Goal: Task Accomplishment & Management: Manage account settings

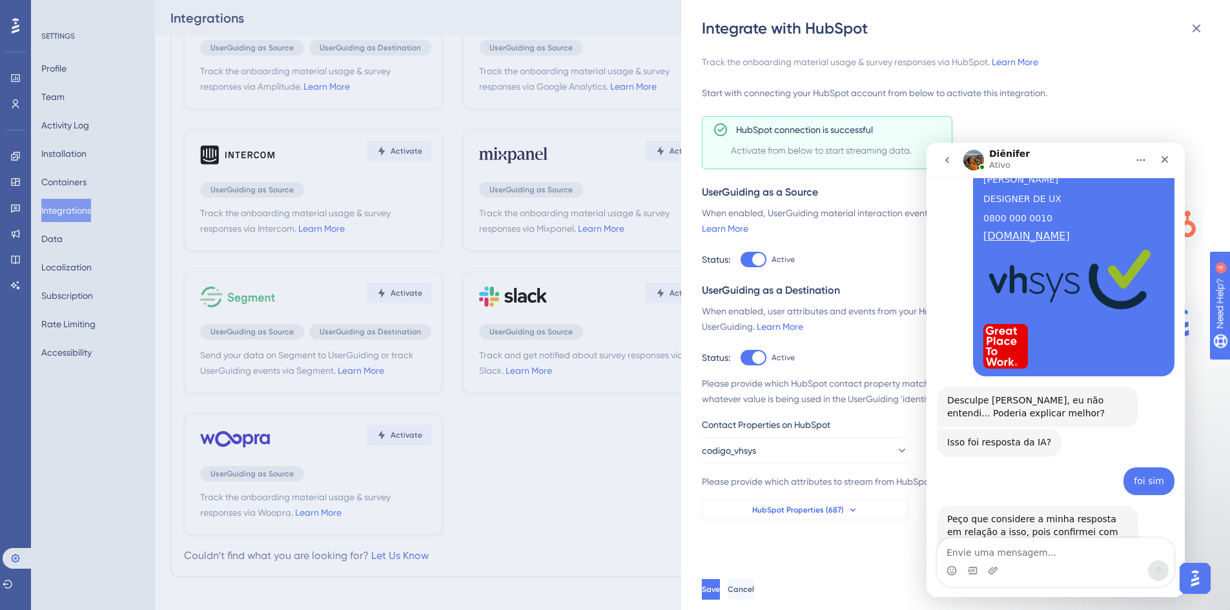
click at [792, 510] on span "HubSpot Properties (687)" at bounding box center [798, 510] width 92 height 10
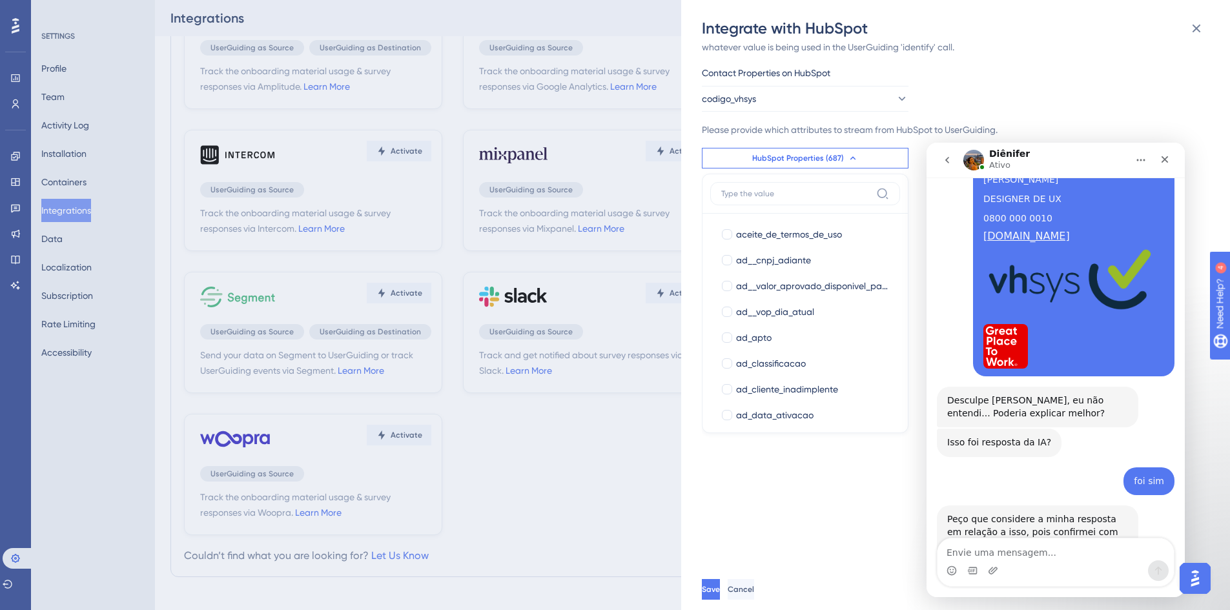
click at [737, 186] on label at bounding box center [805, 193] width 190 height 23
click at [737, 189] on input at bounding box center [796, 194] width 150 height 10
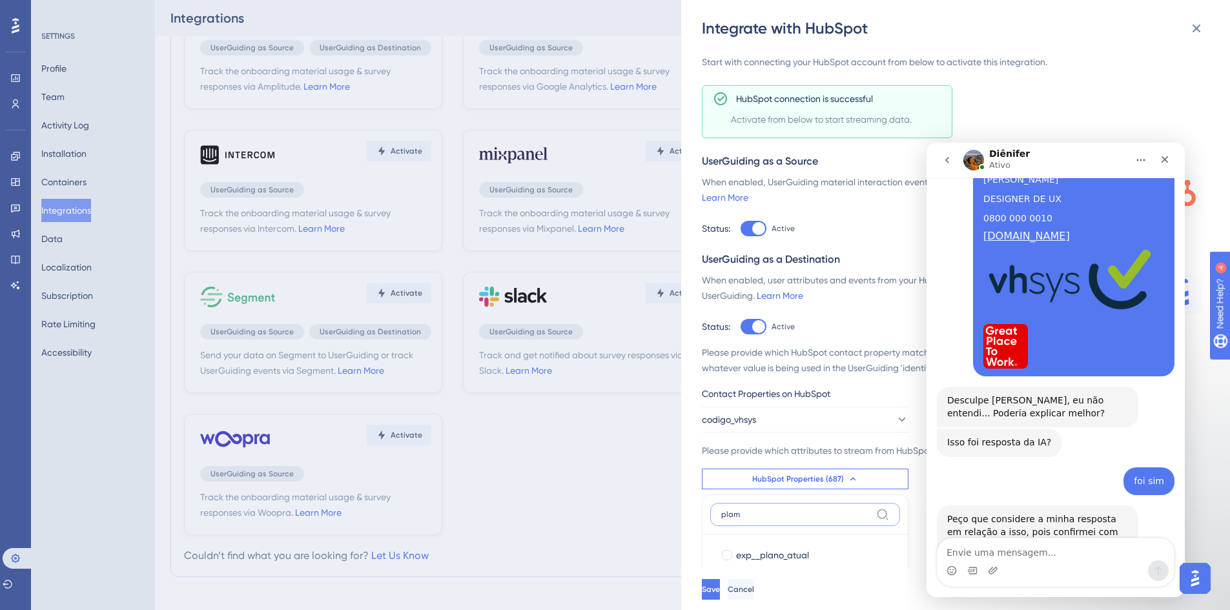
scroll to position [31, 0]
type input "plam"
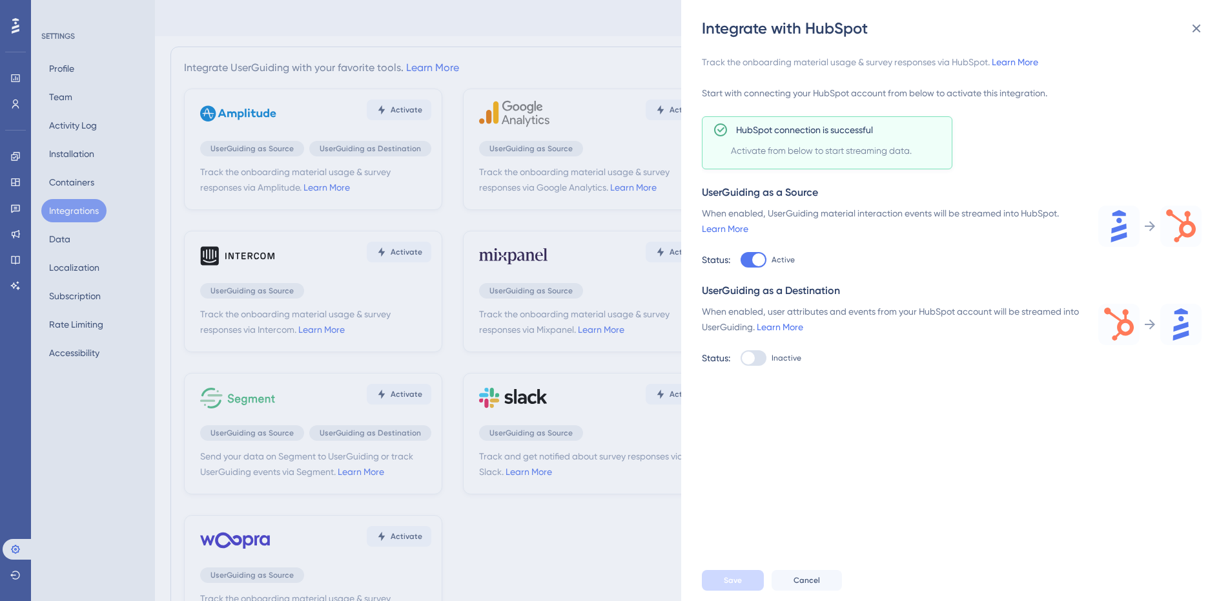
click at [767, 357] on div at bounding box center [754, 357] width 26 height 15
click at [741, 260] on input "Inactive" at bounding box center [740, 260] width 1 height 1
checkbox input "true"
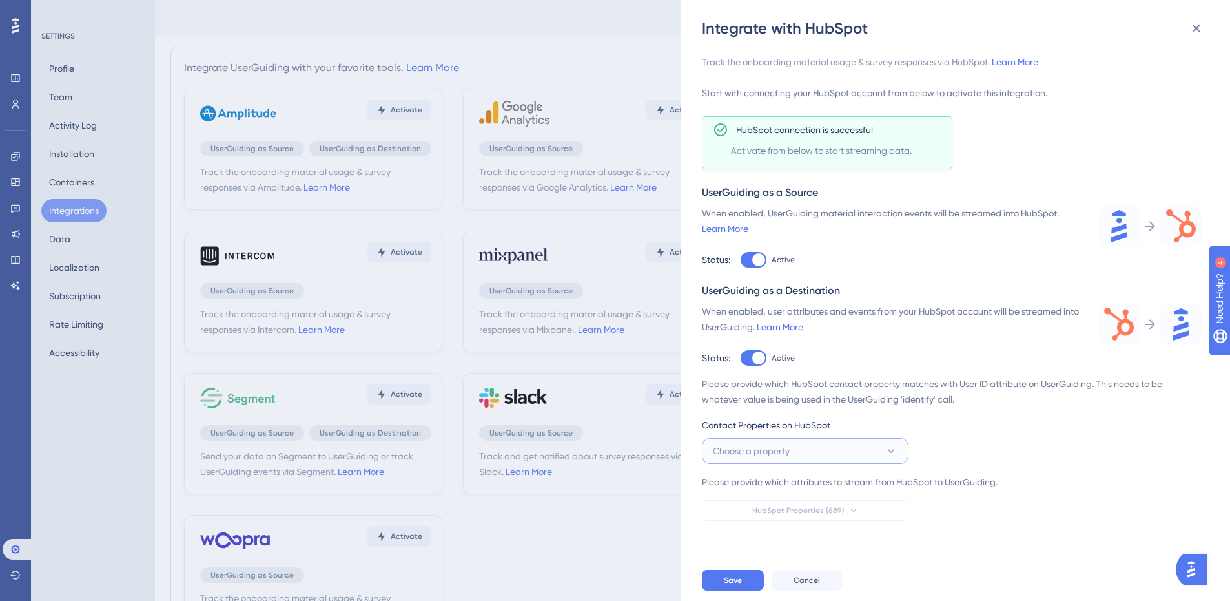
click at [787, 451] on span "Choose a property" at bounding box center [751, 450] width 77 height 15
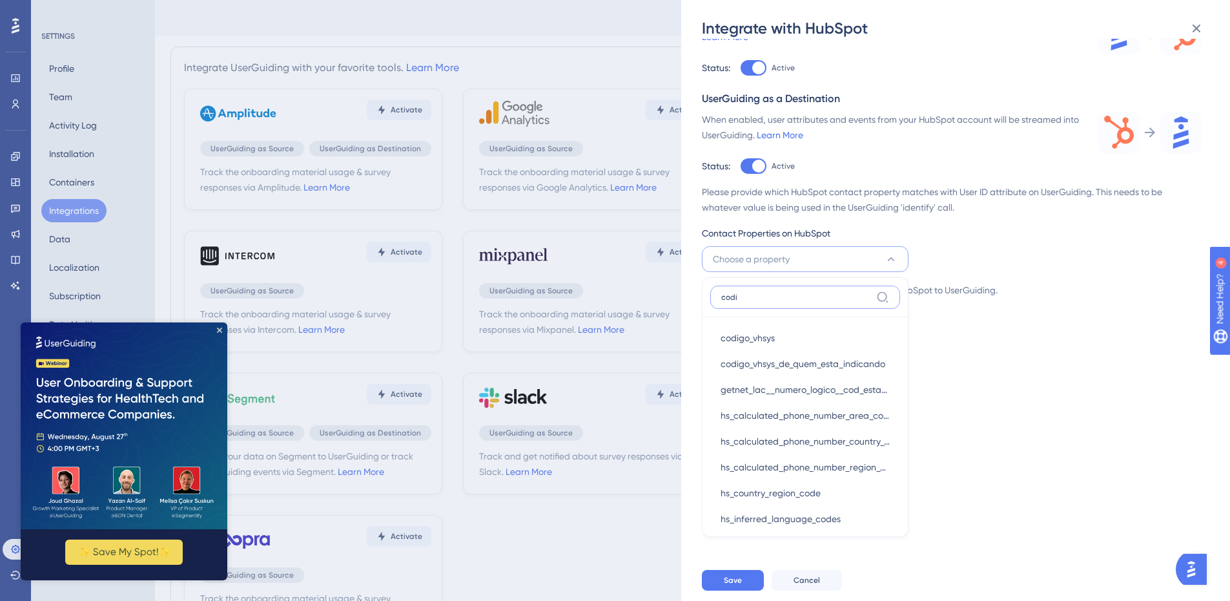
scroll to position [114, 0]
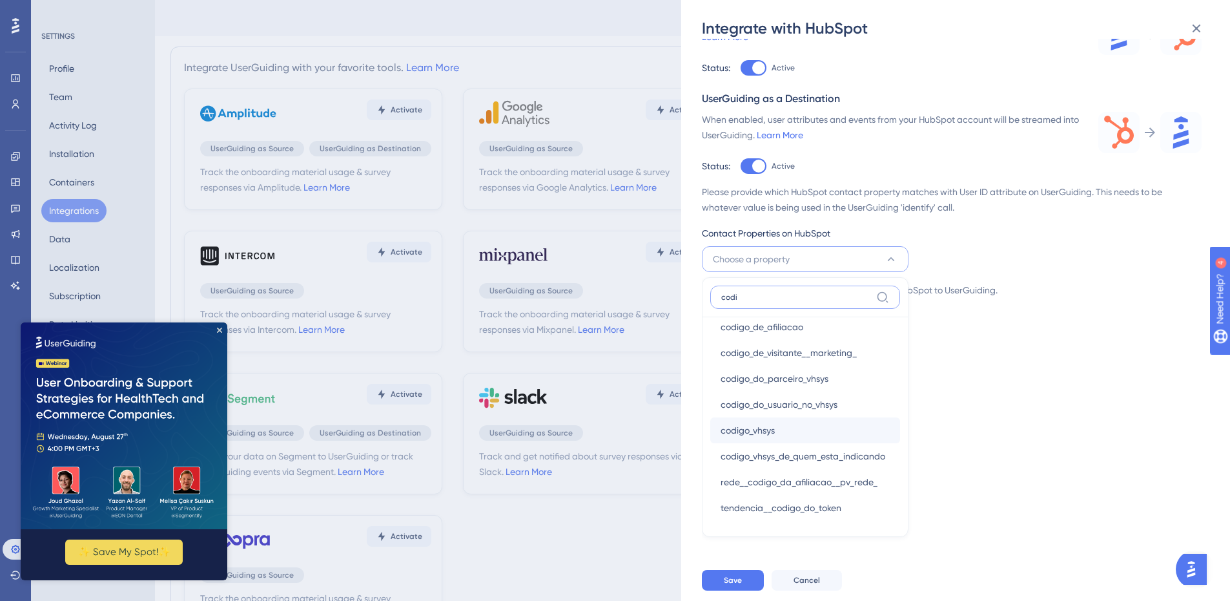
type input "codi"
click at [747, 440] on div "codigo_vhsys codigo_vhsys" at bounding box center [805, 430] width 169 height 26
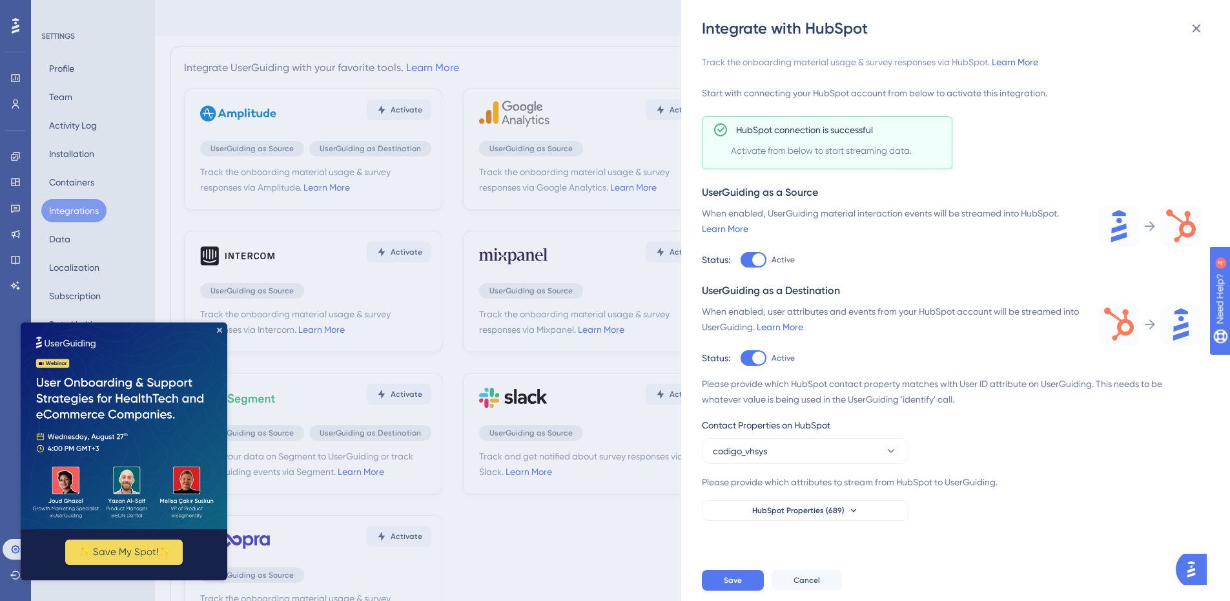
scroll to position [0, 0]
click at [744, 496] on div "Please provide which HubSpot contact property matches with User ID attribute on…" at bounding box center [952, 448] width 500 height 145
click at [742, 508] on button "HubSpot Properties (689)" at bounding box center [805, 510] width 207 height 21
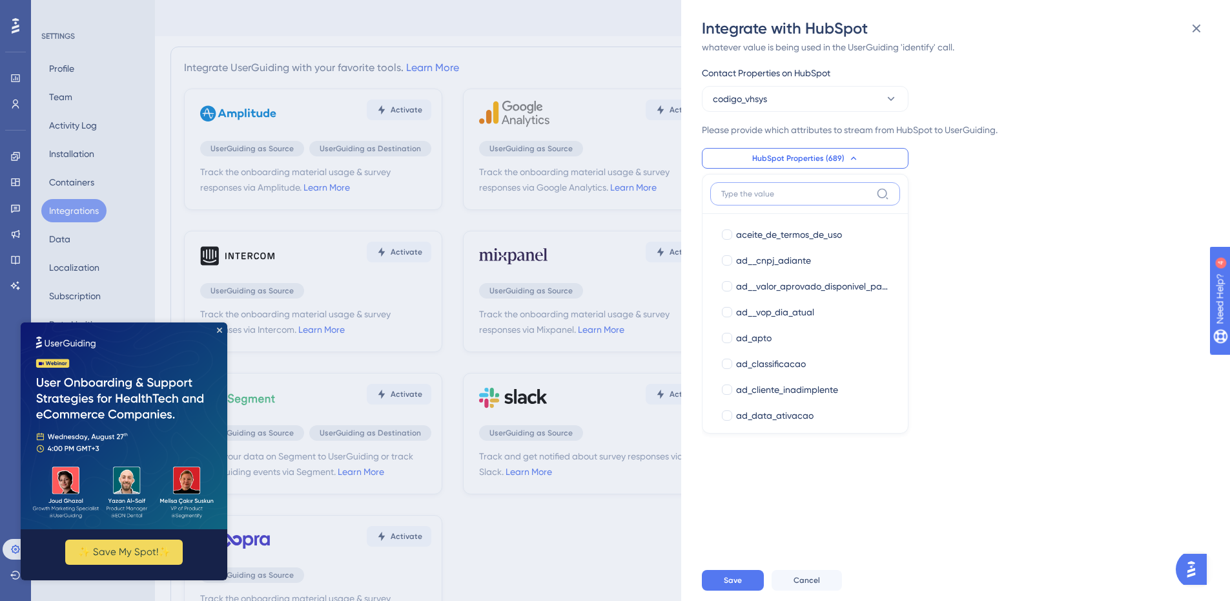
click at [787, 196] on input at bounding box center [796, 194] width 150 height 10
type input "plano"
click at [724, 260] on div at bounding box center [727, 260] width 10 height 10
checkbox input "true"
click at [747, 195] on input "plano" at bounding box center [796, 194] width 150 height 10
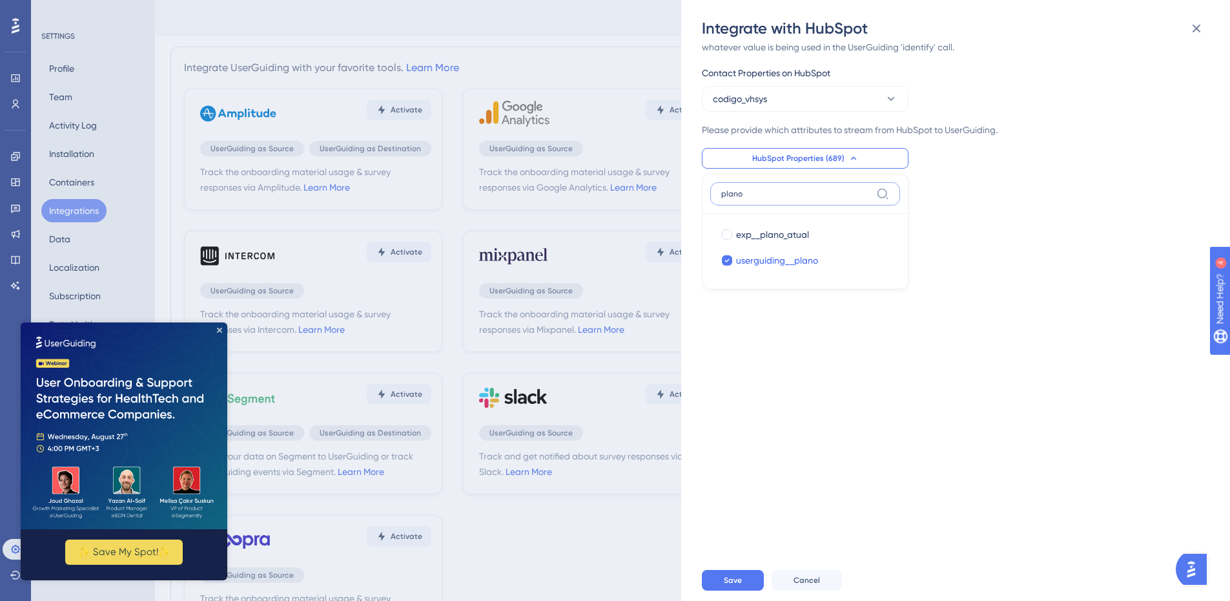
click at [747, 195] on input "plano" at bounding box center [796, 194] width 150 height 10
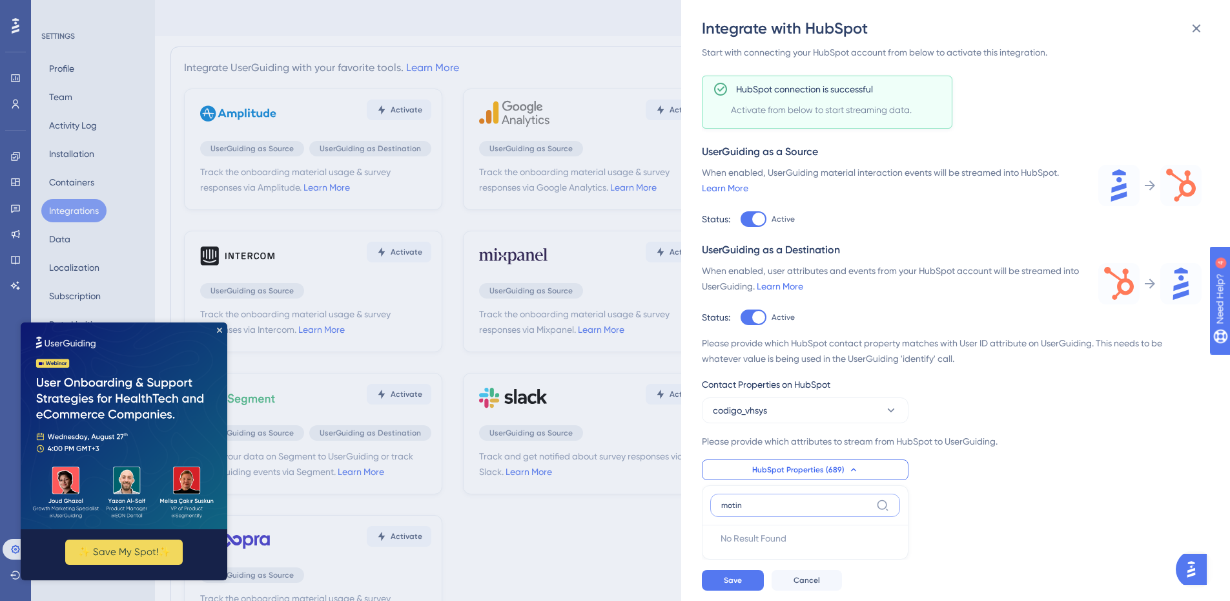
scroll to position [31, 0]
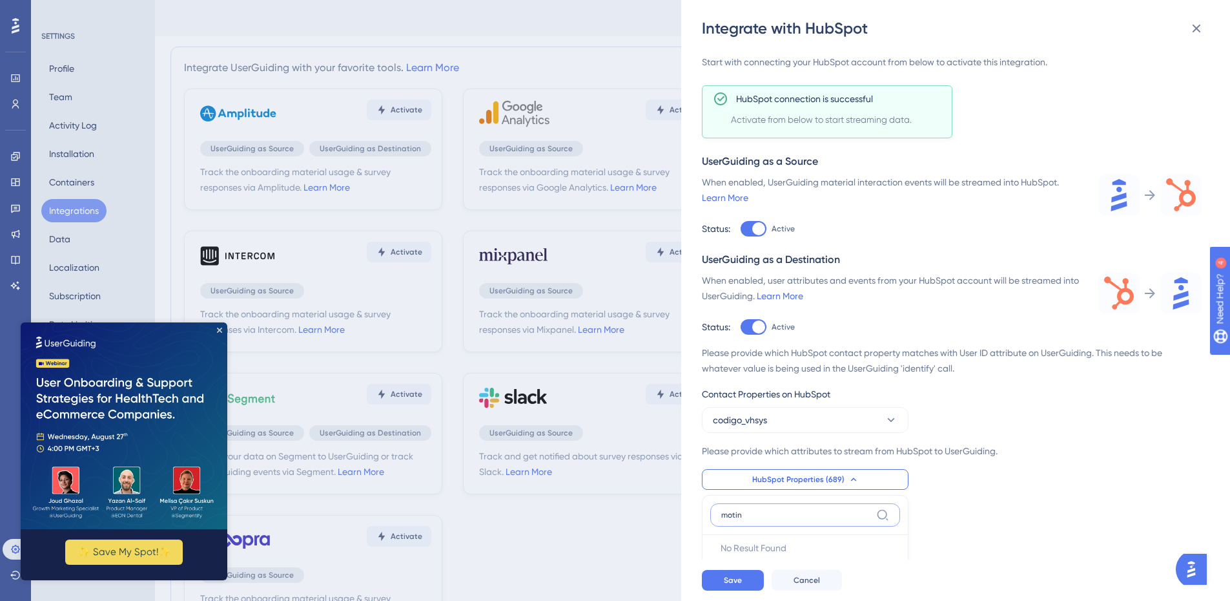
click at [783, 513] on input "motin" at bounding box center [796, 514] width 150 height 10
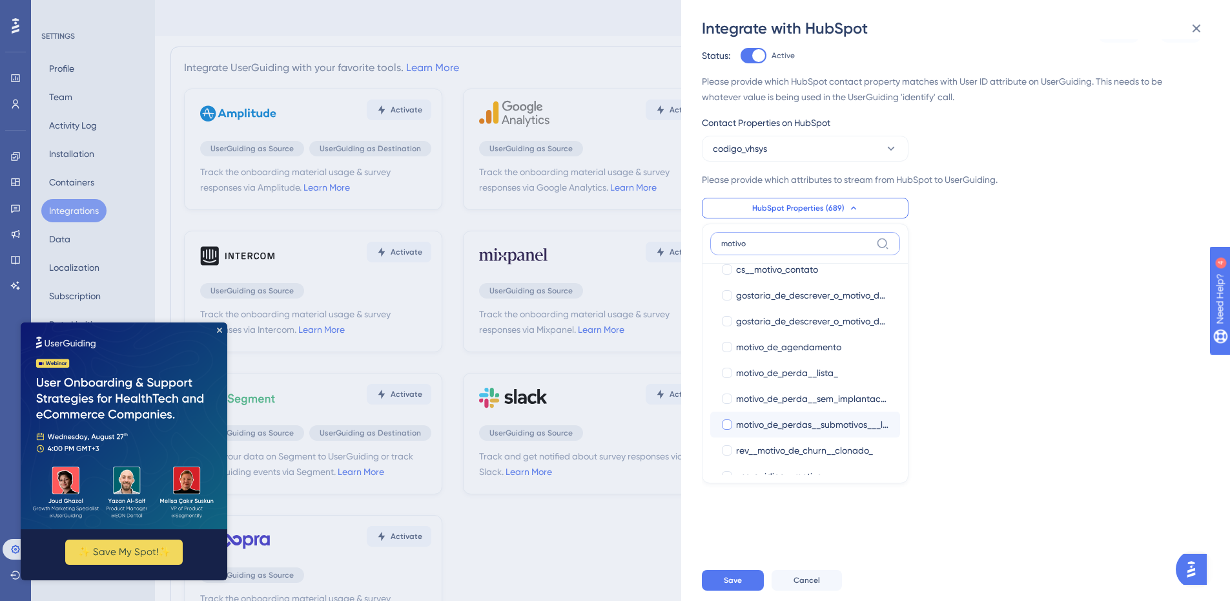
scroll to position [114, 0]
type input "motivo"
click at [800, 459] on span "userguiding__motivo" at bounding box center [779, 453] width 86 height 15
checkbox input "true"
click at [768, 242] on input "motivo" at bounding box center [796, 243] width 150 height 10
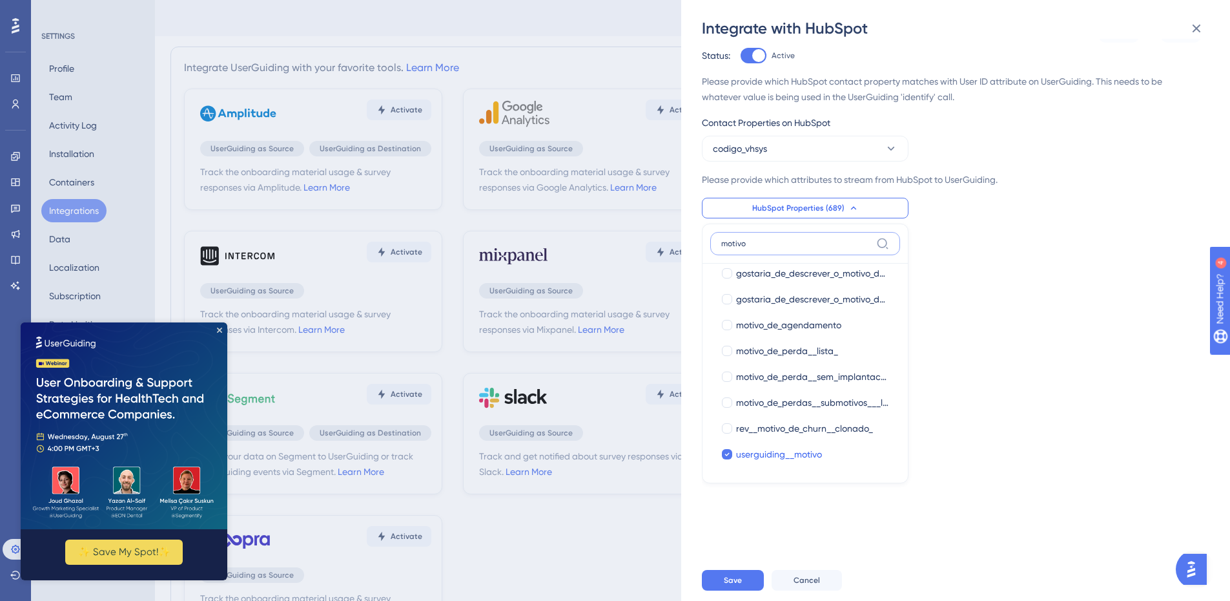
click at [768, 242] on input "motivo" at bounding box center [796, 243] width 150 height 10
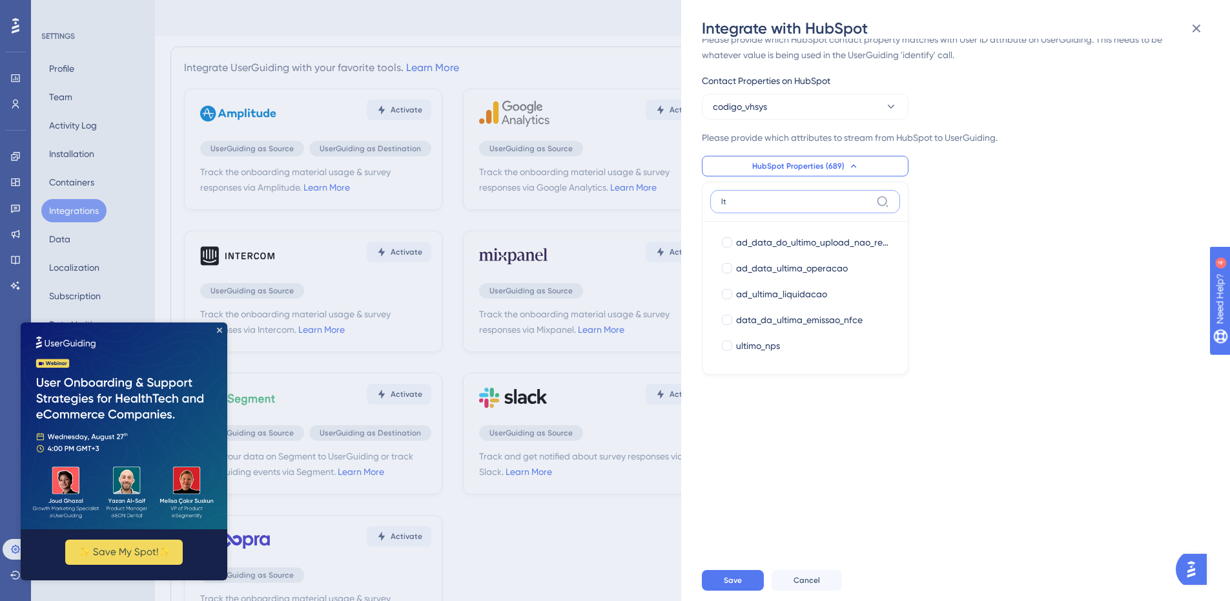
scroll to position [367, 0]
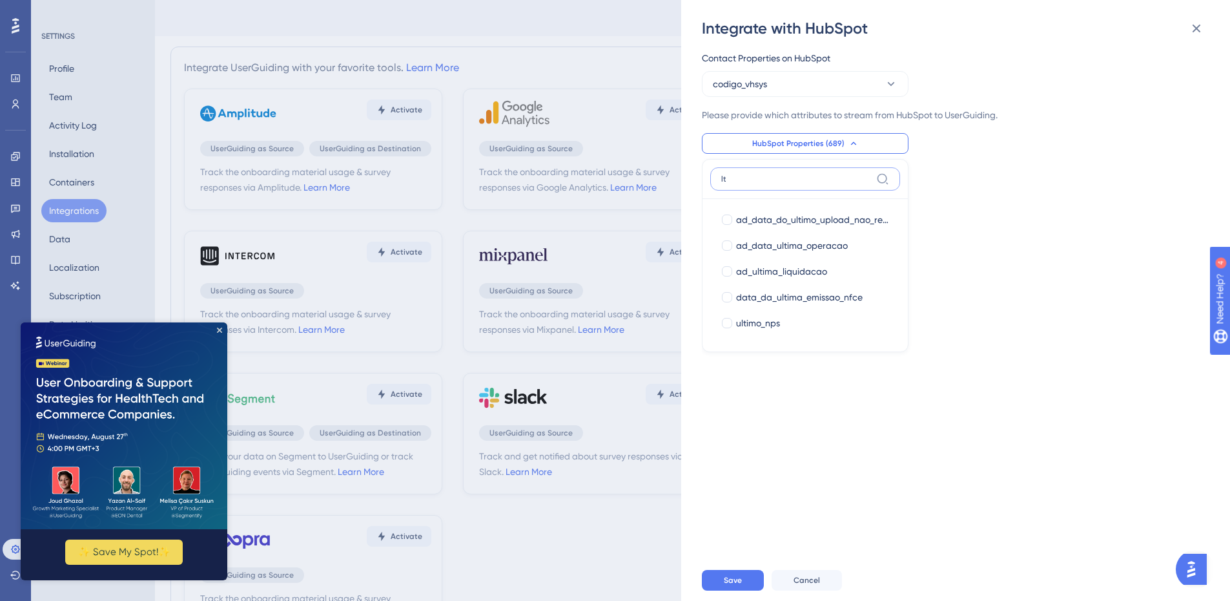
click at [790, 182] on input "lt" at bounding box center [796, 179] width 150 height 10
type input "life"
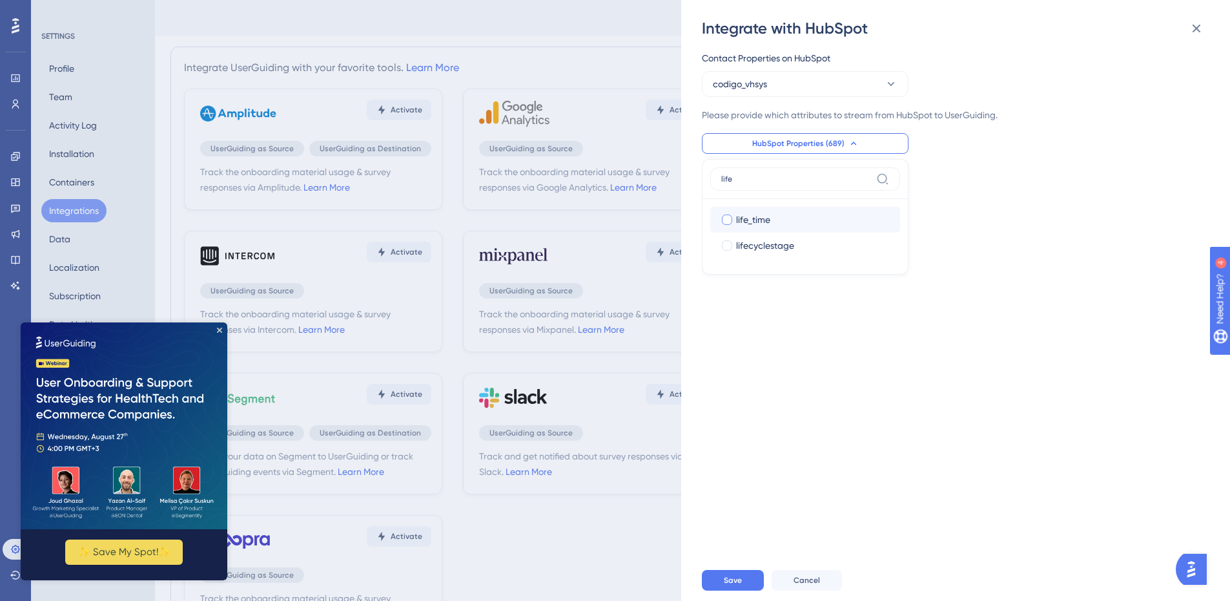
click at [753, 223] on span "life_time" at bounding box center [753, 219] width 34 height 15
checkbox input "true"
click at [756, 183] on input "life" at bounding box center [796, 179] width 150 height 10
click at [753, 180] on input "life" at bounding box center [796, 179] width 150 height 10
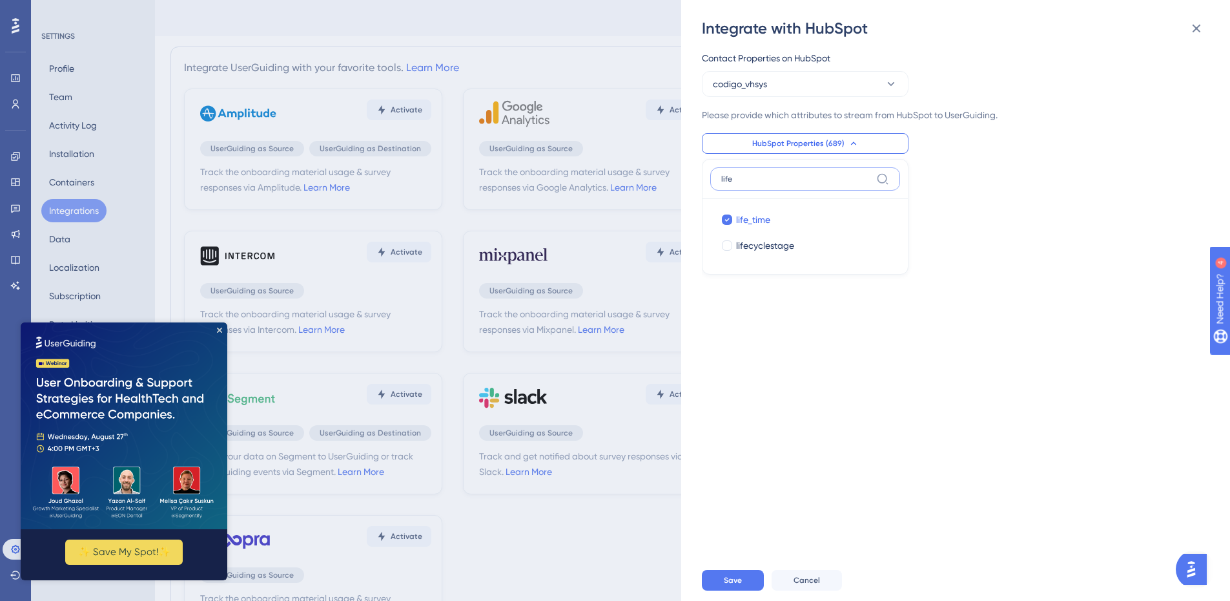
click at [753, 180] on input "life" at bounding box center [796, 179] width 150 height 10
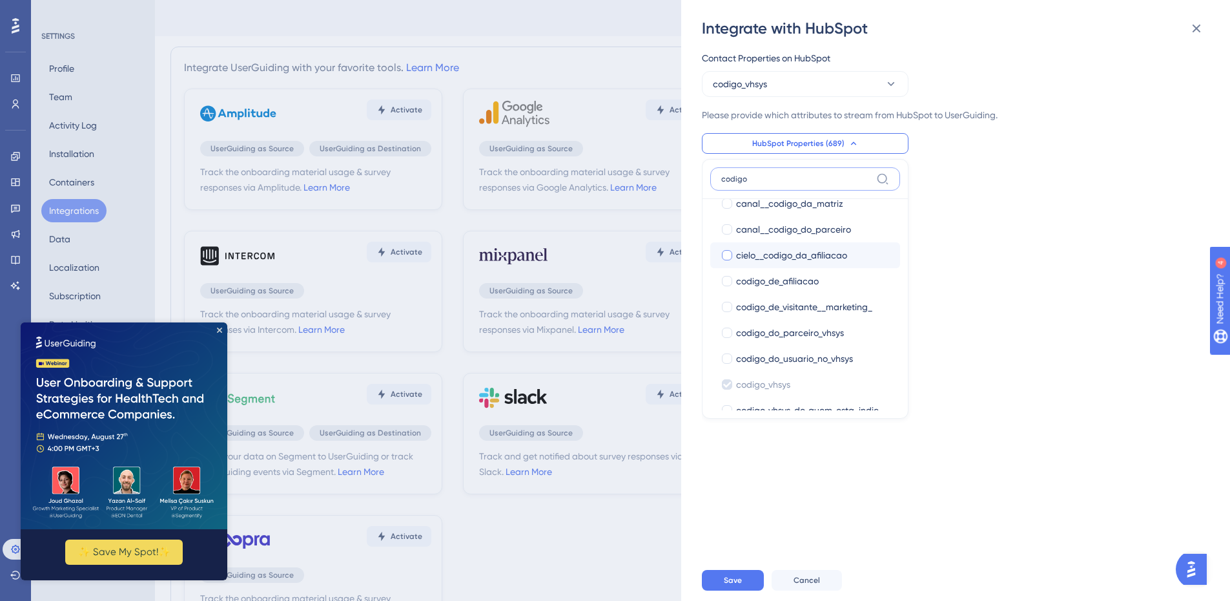
scroll to position [65, 0]
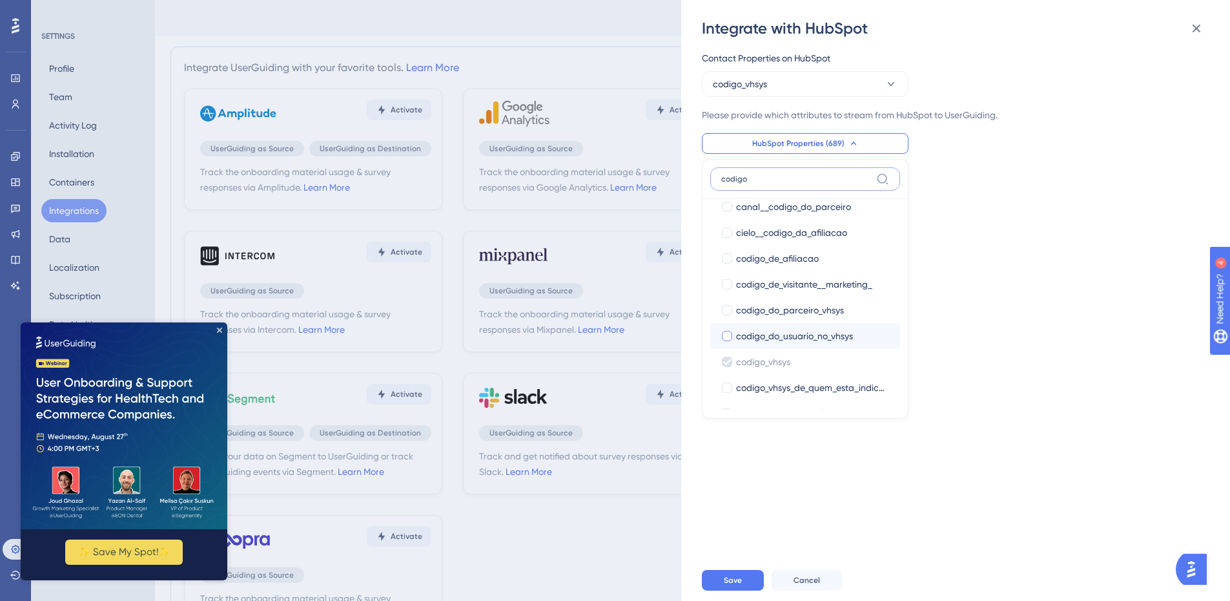
type input "codigo"
click at [810, 333] on span "codigo_do_usuario_no_vhsys" at bounding box center [794, 335] width 117 height 15
checkbox input "true"
click at [1011, 336] on div "Track the onboarding material usage & survey responses via HubSpot. Learn More …" at bounding box center [962, 299] width 520 height 520
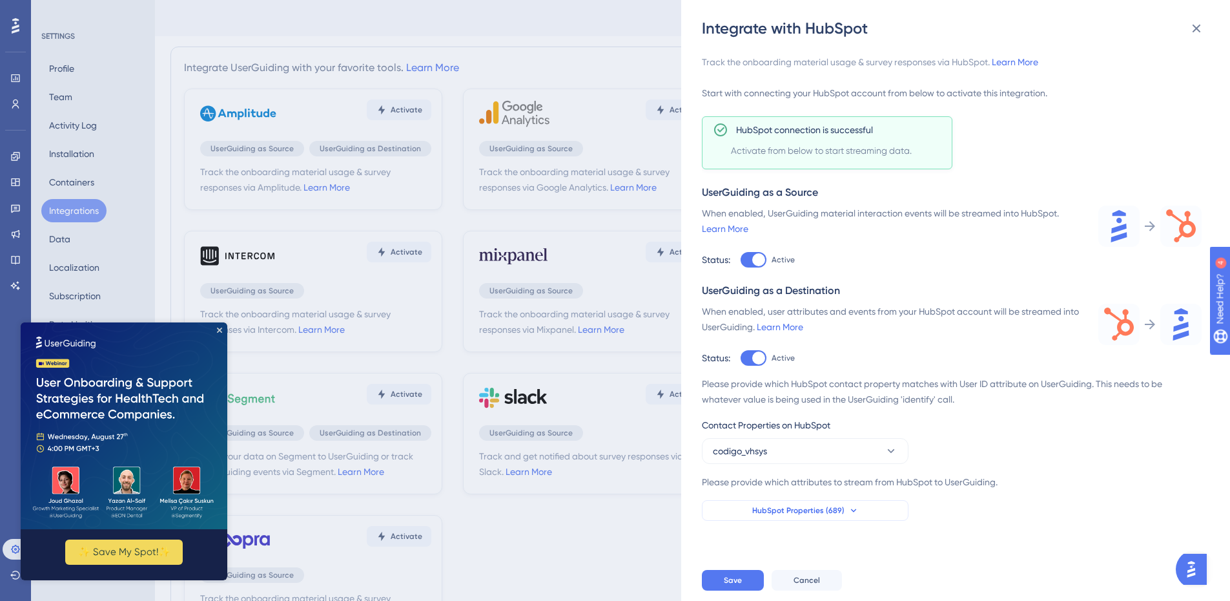
click at [823, 510] on span "HubSpot Properties (689)" at bounding box center [798, 510] width 92 height 10
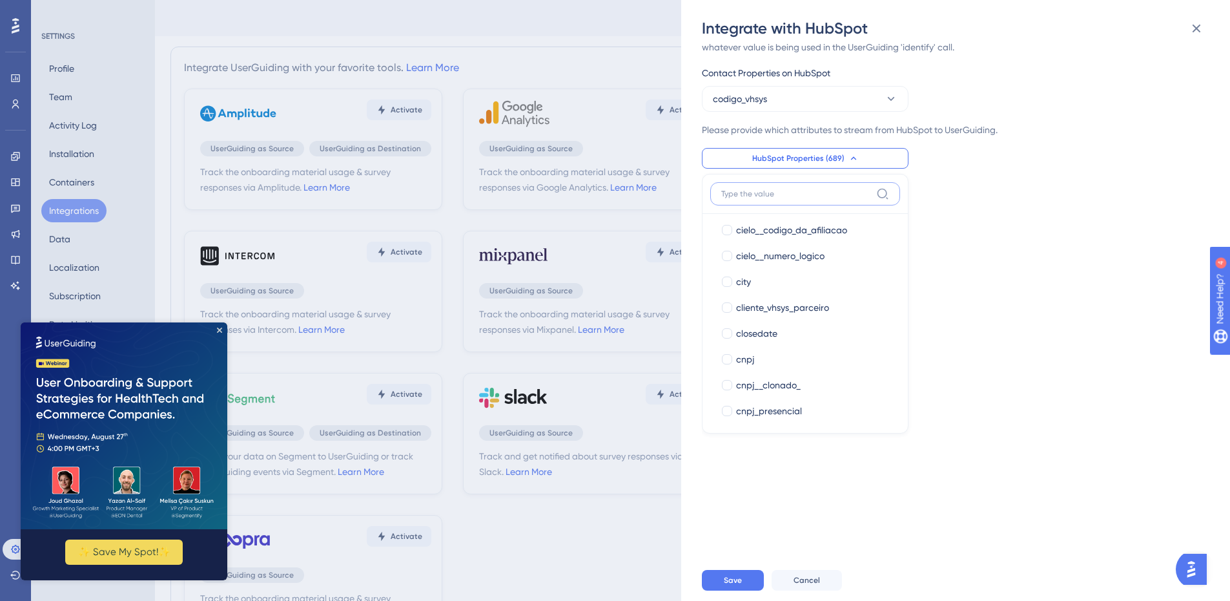
scroll to position [2426, 0]
click at [802, 192] on input at bounding box center [796, 194] width 150 height 10
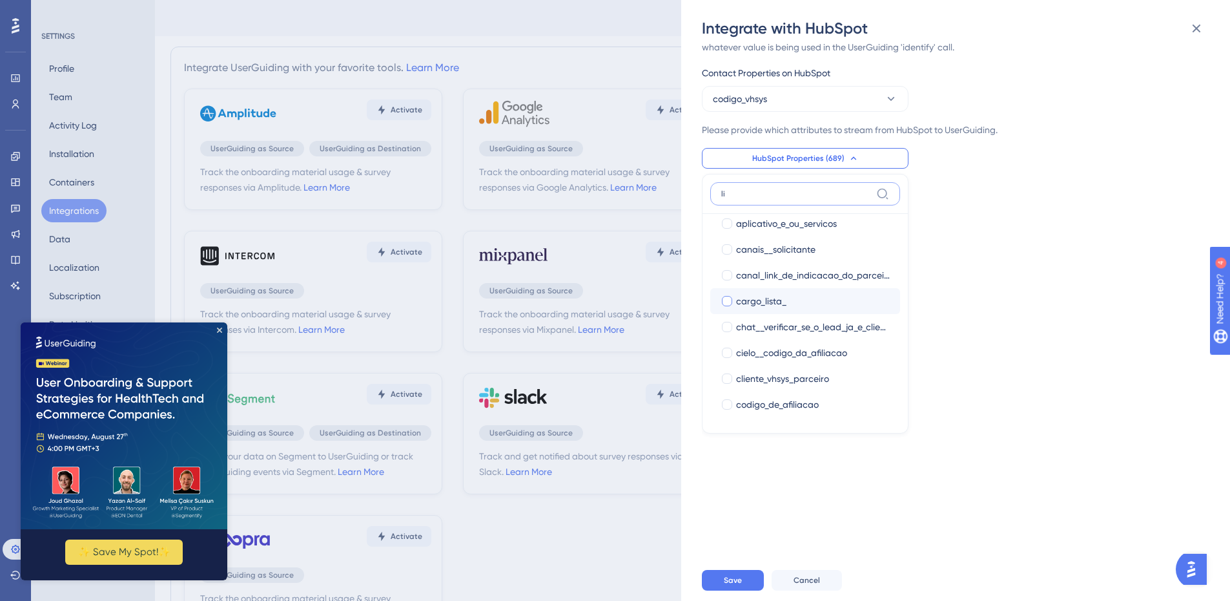
scroll to position [0, 0]
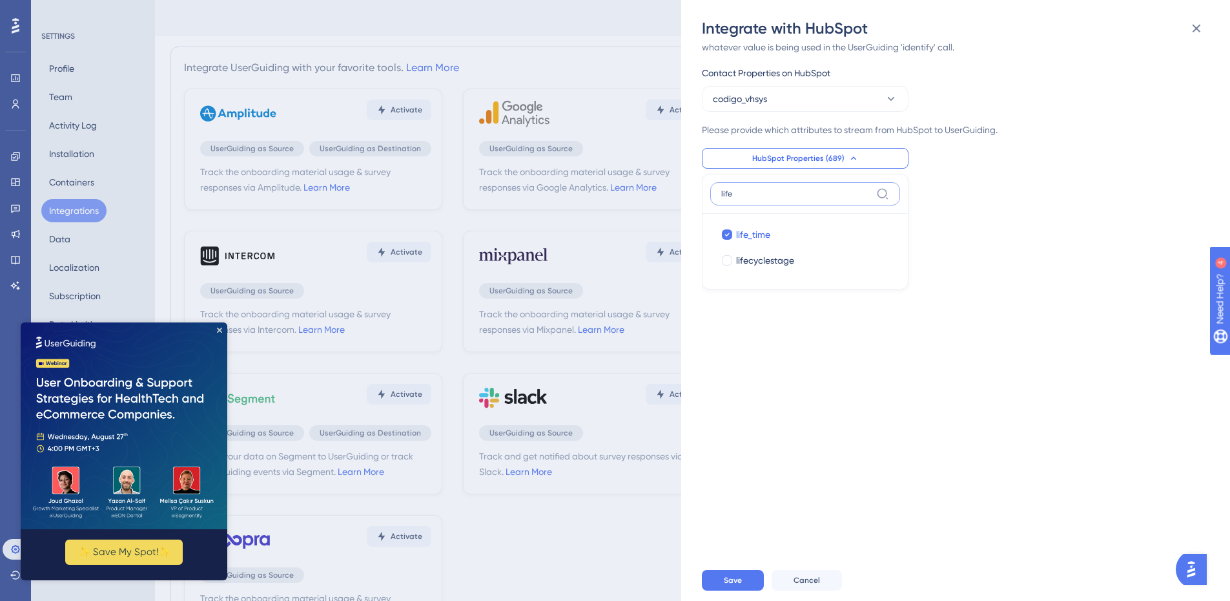
type input "life"
click at [849, 185] on label "life" at bounding box center [805, 193] width 190 height 23
click at [849, 189] on input "life" at bounding box center [796, 194] width 150 height 10
click at [849, 185] on label "life" at bounding box center [805, 193] width 190 height 23
click at [849, 189] on input "life" at bounding box center [796, 194] width 150 height 10
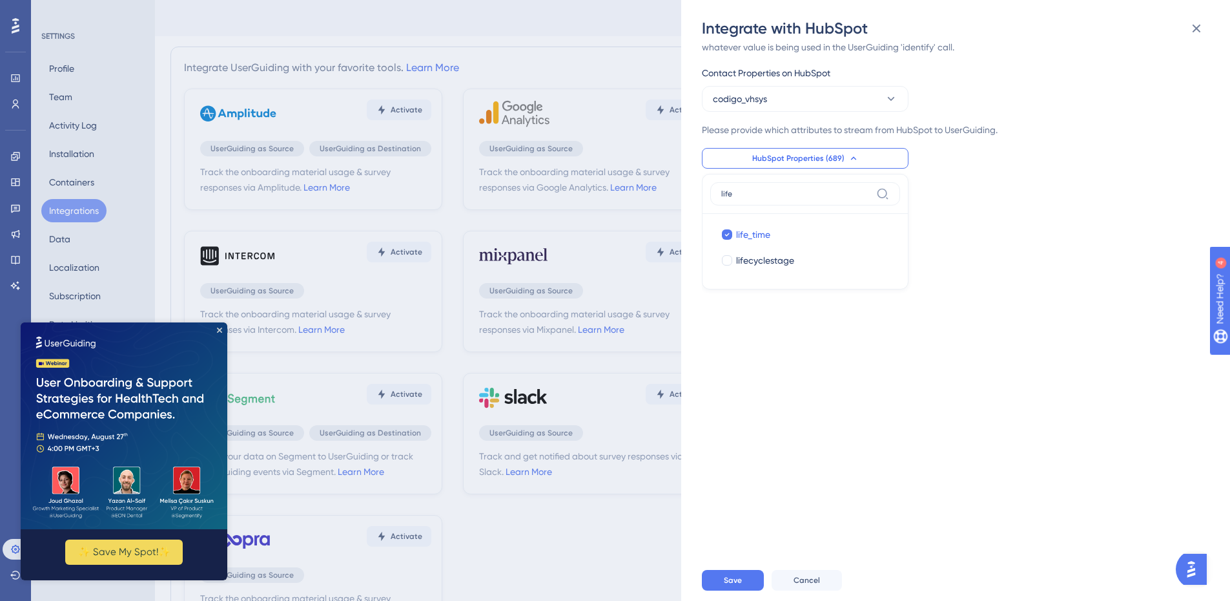
click at [888, 340] on div "Track the onboarding material usage & survey responses via HubSpot. Learn More …" at bounding box center [962, 299] width 520 height 520
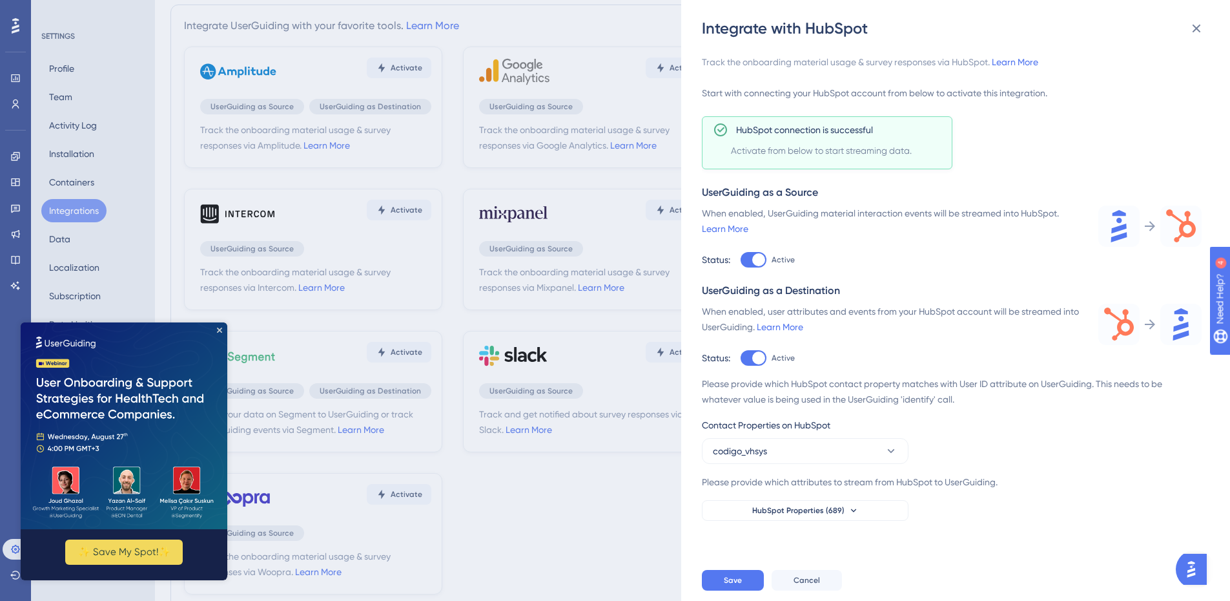
scroll to position [65, 0]
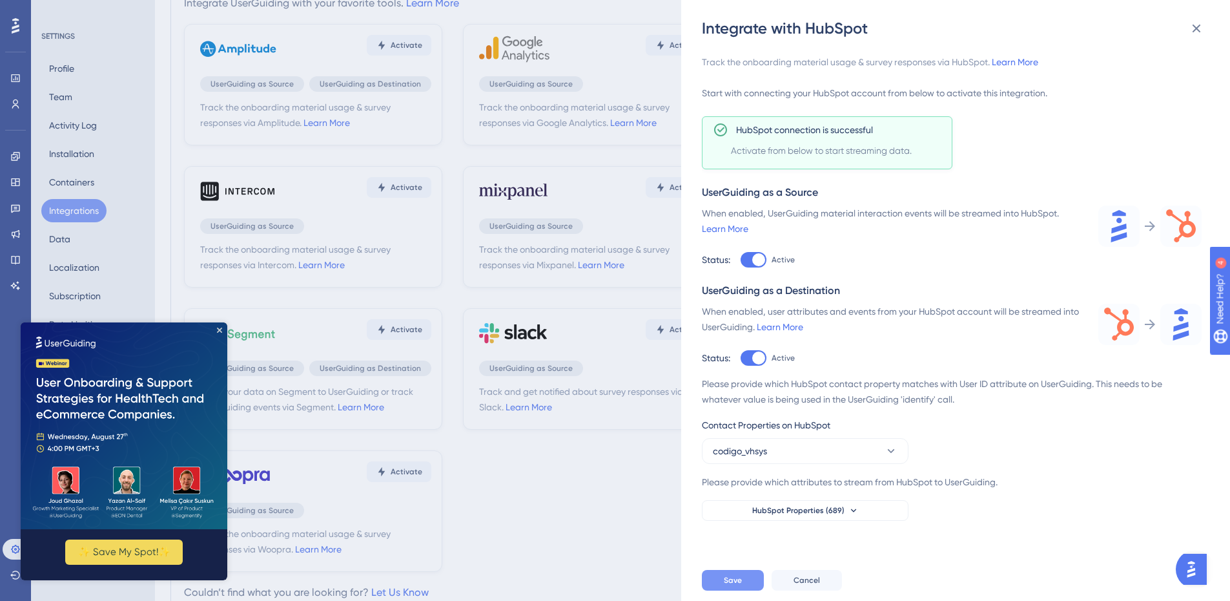
click at [732, 585] on span "Save" at bounding box center [733, 580] width 18 height 10
click at [750, 582] on button "Save" at bounding box center [733, 580] width 62 height 21
click at [719, 590] on button "Save" at bounding box center [733, 580] width 62 height 21
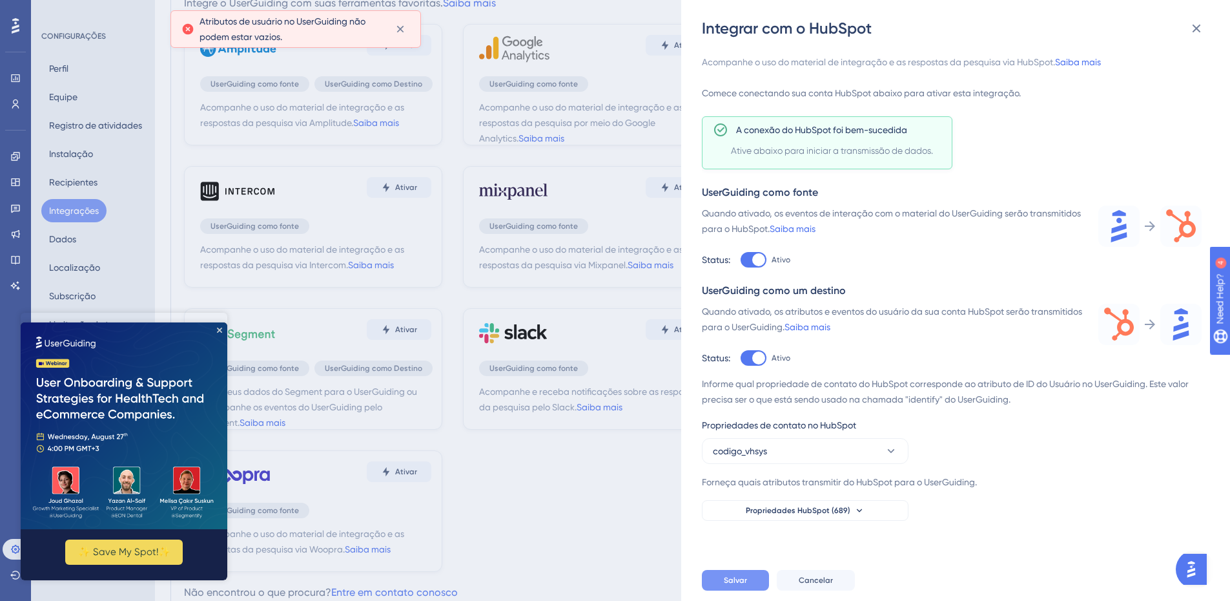
scroll to position [63, 0]
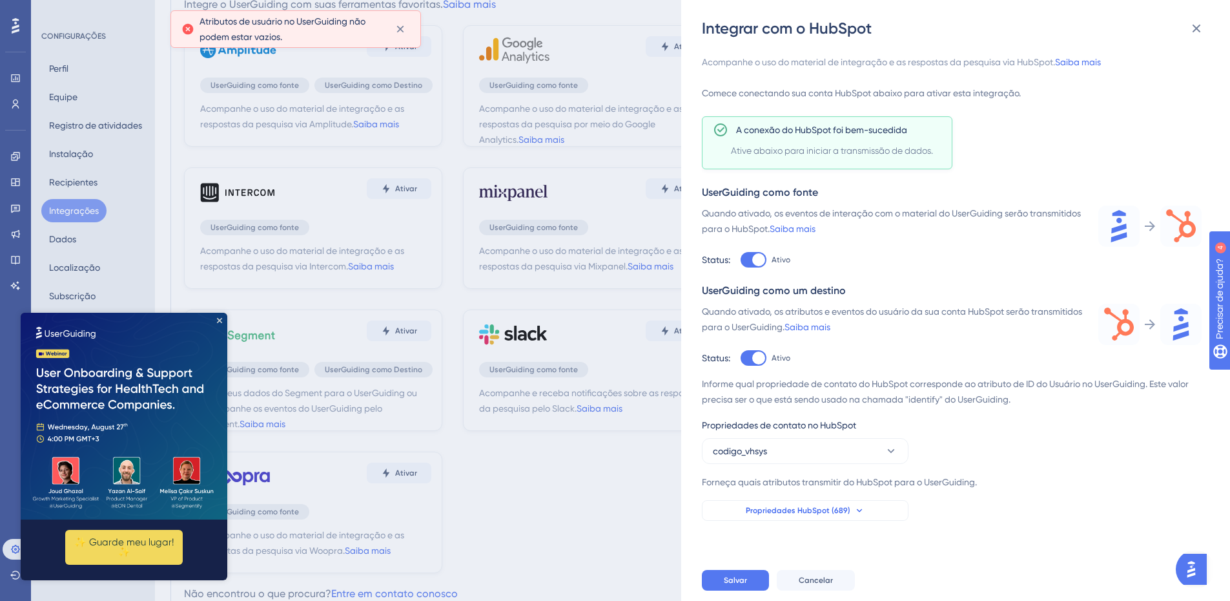
click at [876, 506] on button "Propriedades HubSpot (689)" at bounding box center [805, 510] width 207 height 21
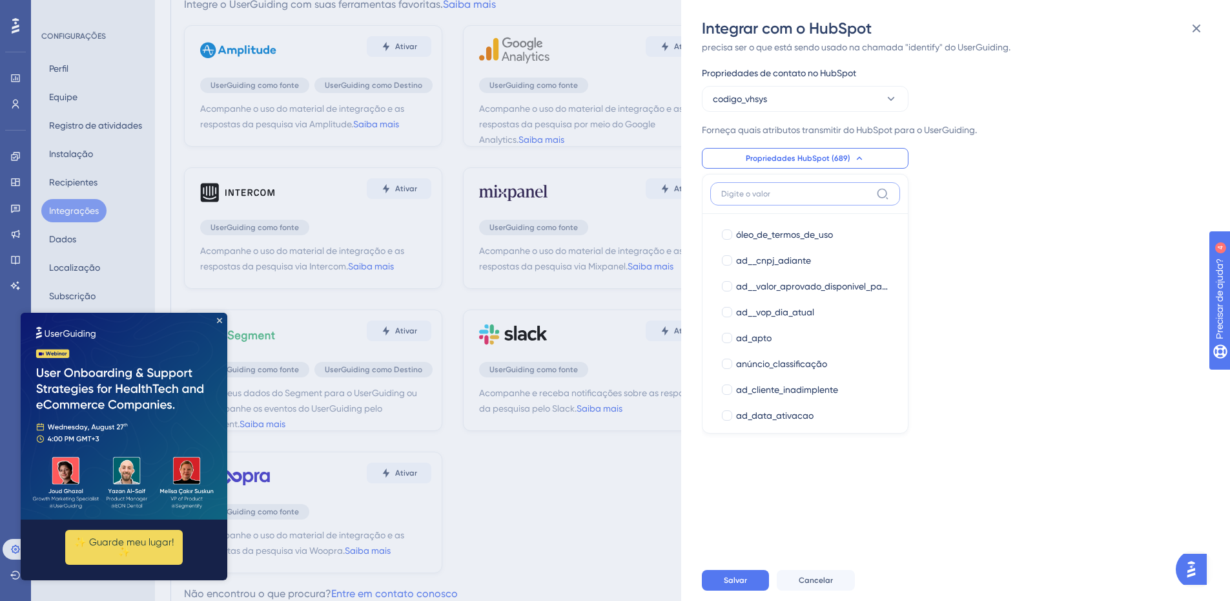
click at [781, 191] on input at bounding box center [796, 194] width 150 height 10
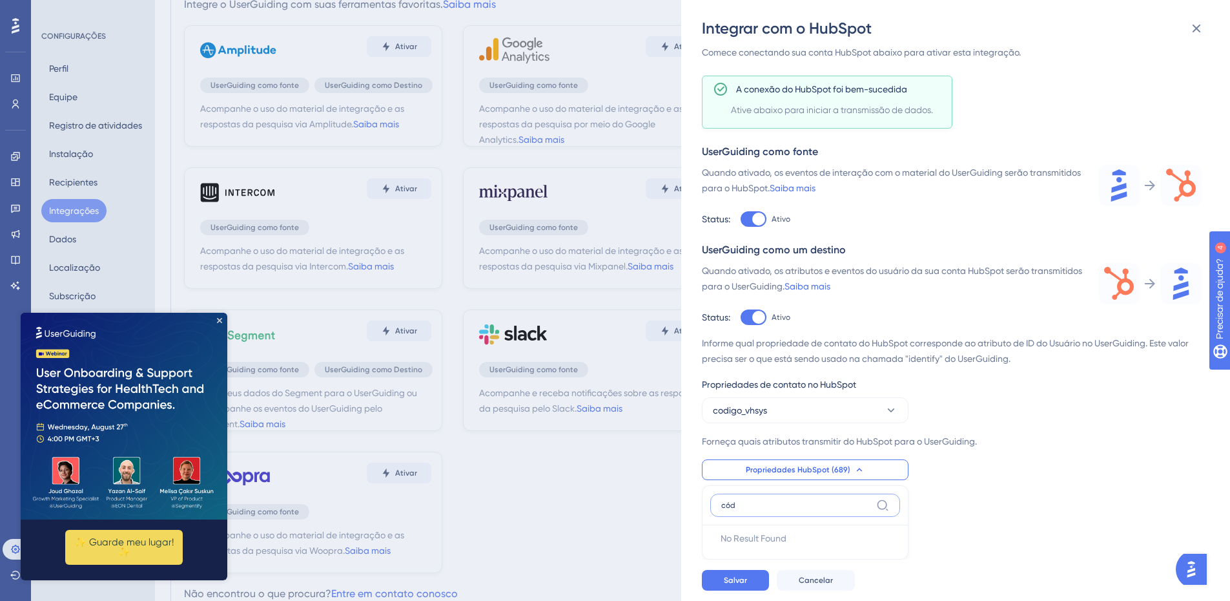
scroll to position [31, 0]
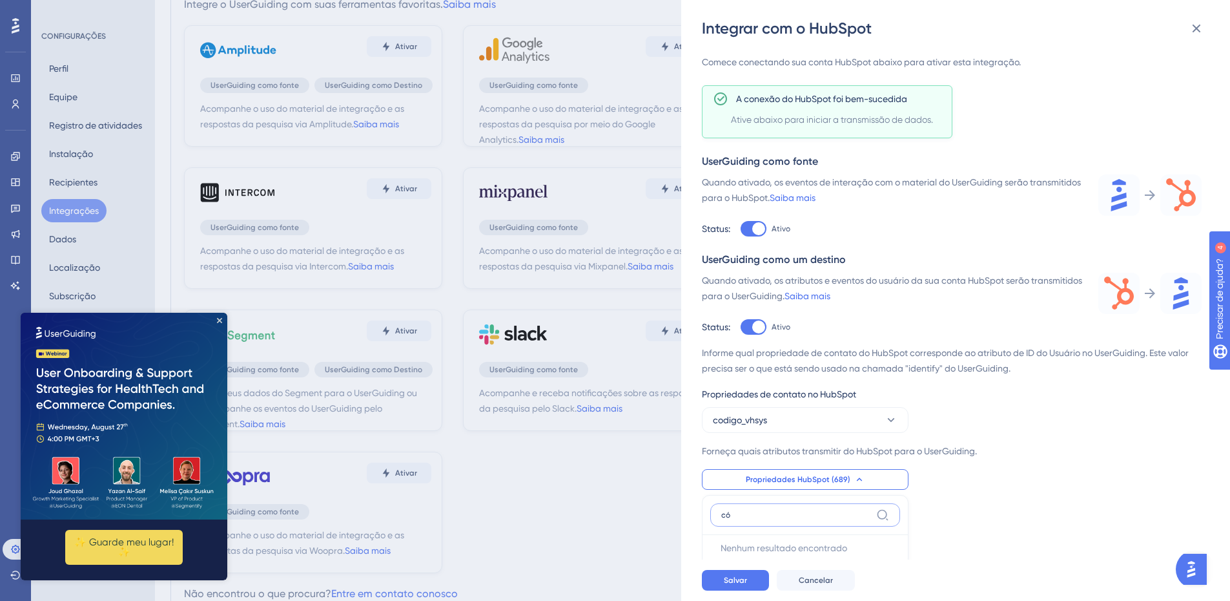
type input "c"
type input "v"
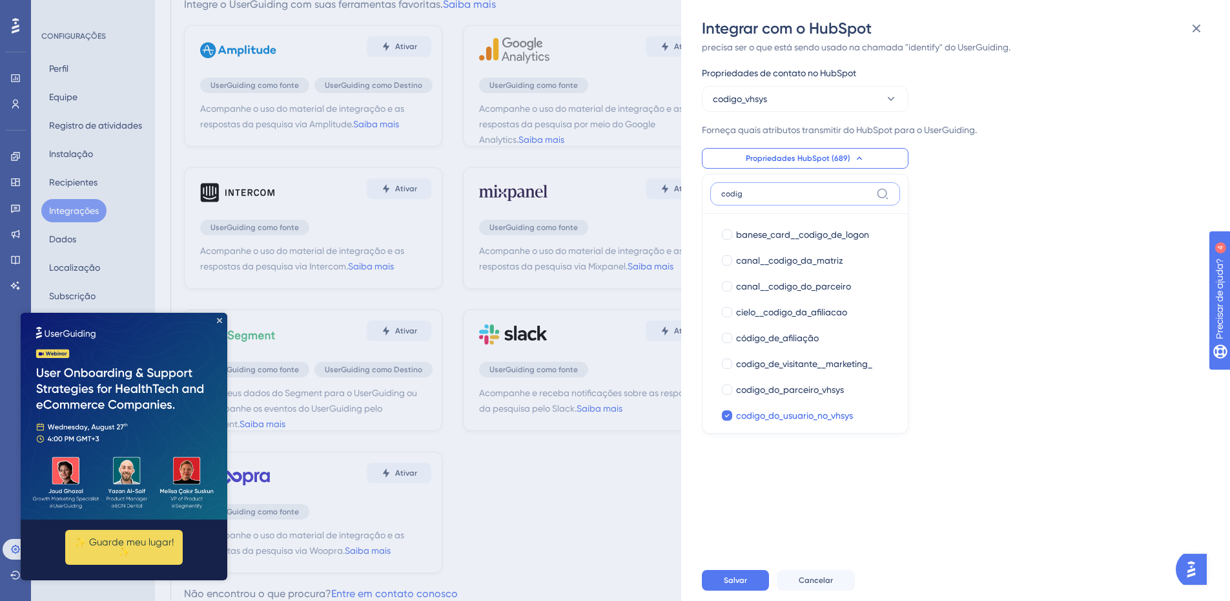
type input "codigo"
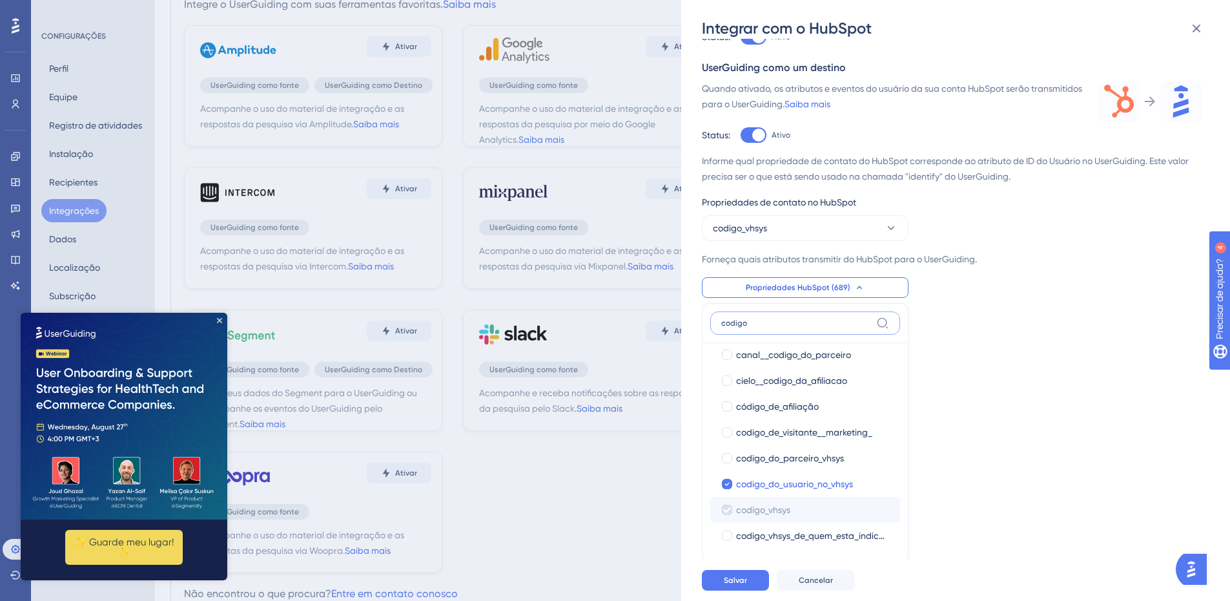
scroll to position [0, 0]
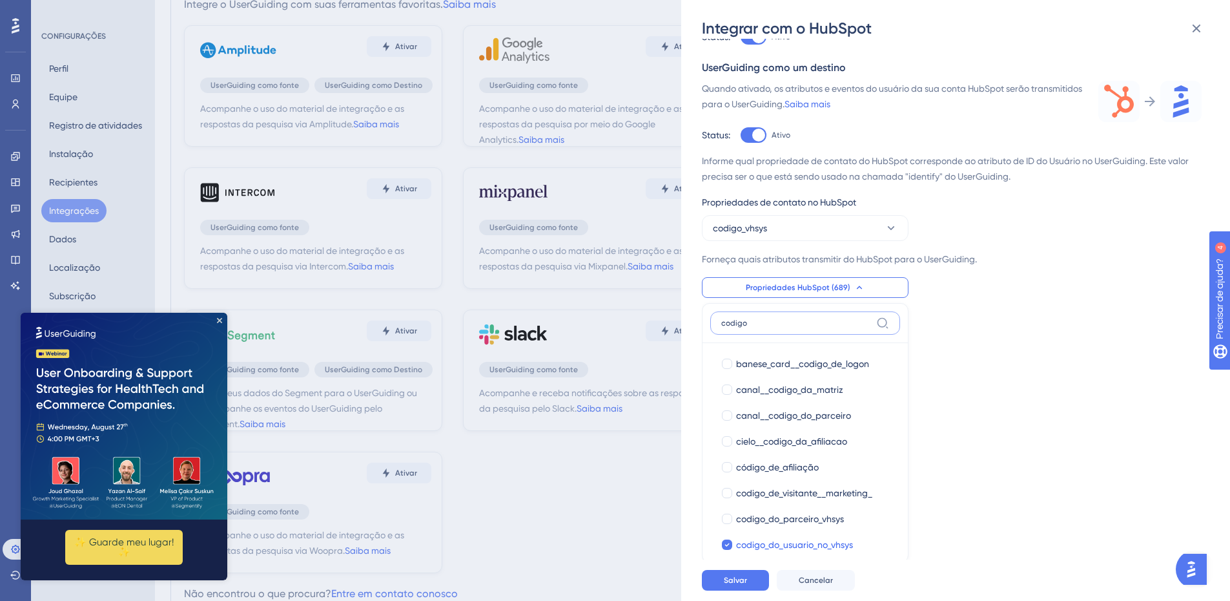
click at [748, 324] on input "codigo" at bounding box center [796, 323] width 150 height 10
type input "l"
type input "p"
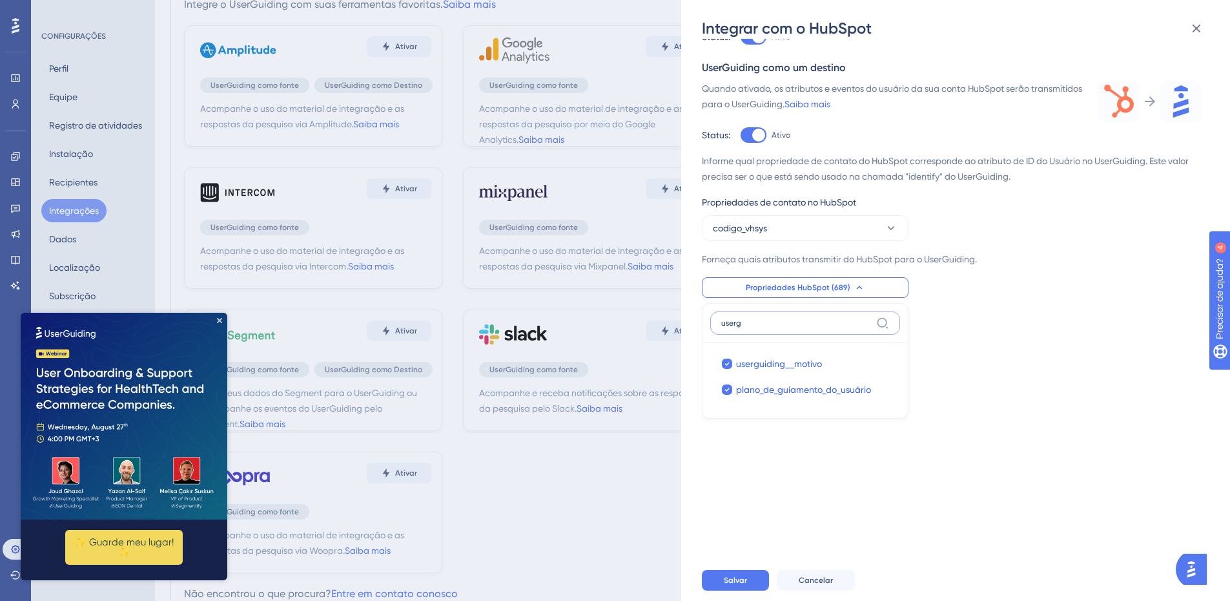
type input "userg"
click at [967, 391] on div "Acompanhe o uso do material de integração e as respostas da pesquisa via HubSpo…" at bounding box center [962, 299] width 520 height 520
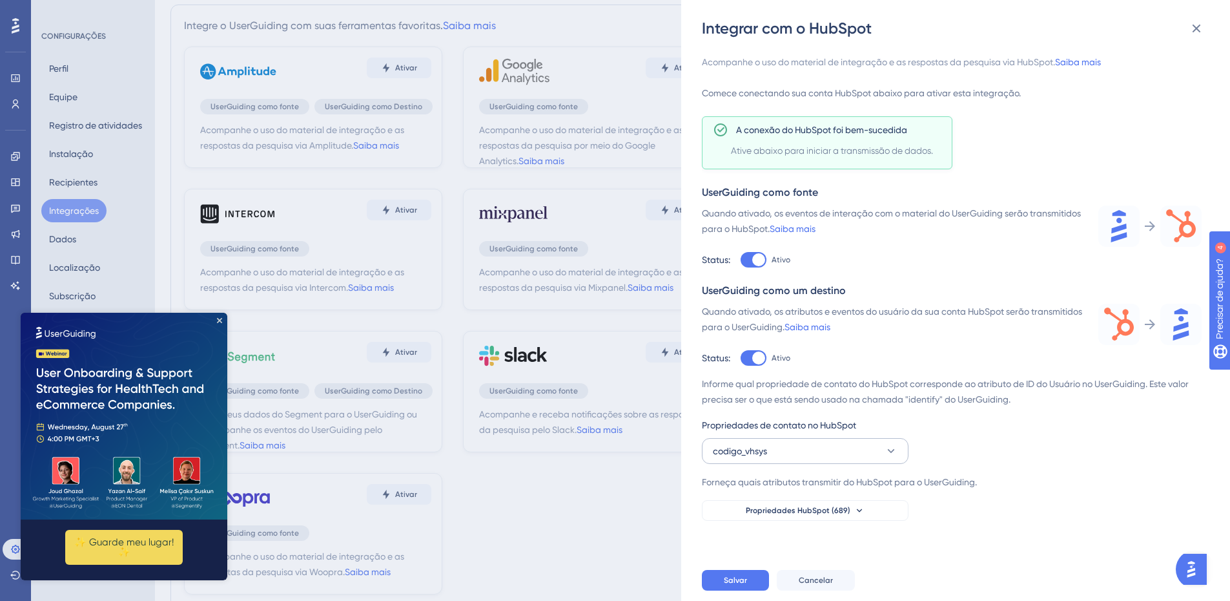
scroll to position [65, 0]
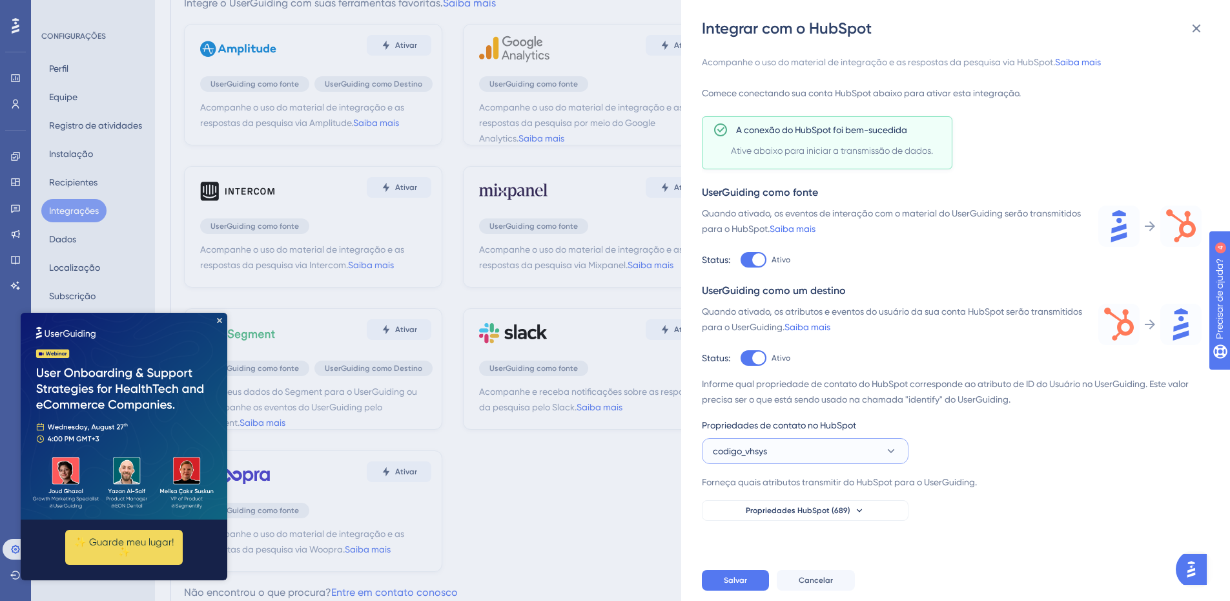
click at [796, 449] on button "codigo_vhsys" at bounding box center [805, 451] width 207 height 26
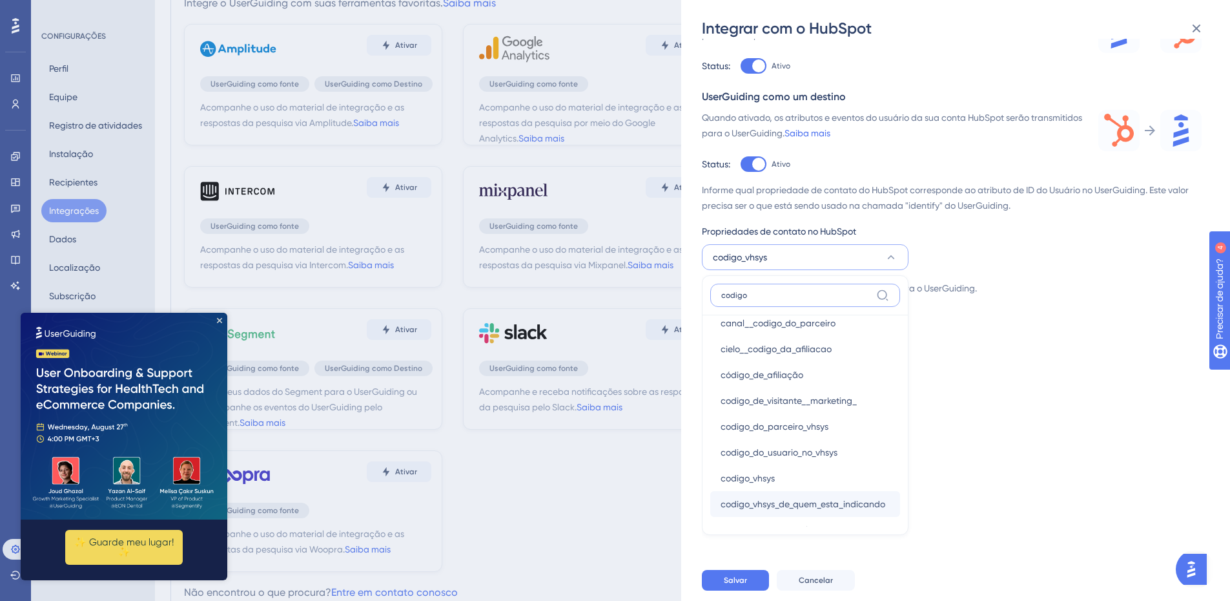
scroll to position [114, 0]
type input "codigo"
click at [765, 430] on font "codigo_vhsys" at bounding box center [748, 428] width 54 height 10
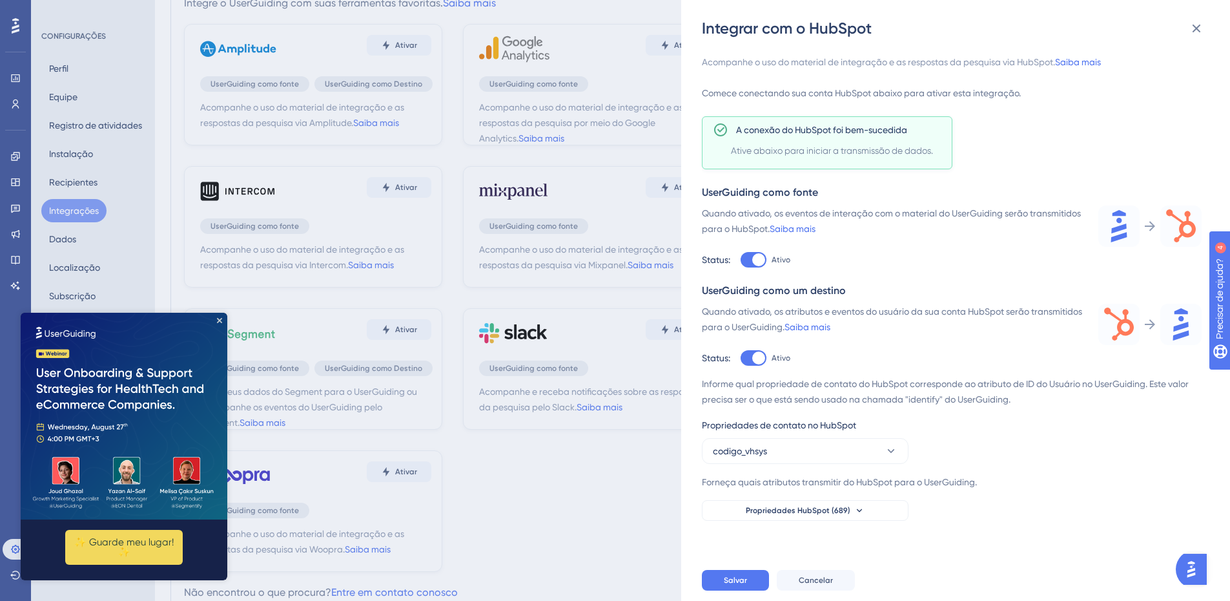
scroll to position [0, 0]
click at [741, 584] on font "Salvar" at bounding box center [735, 579] width 23 height 9
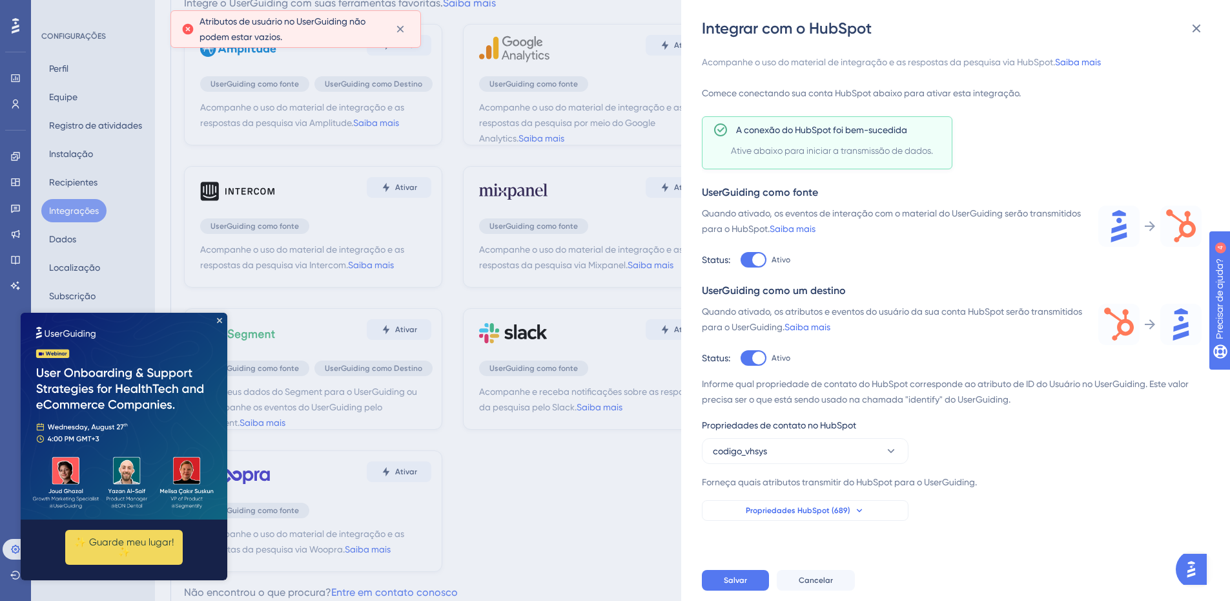
click at [807, 504] on button "Propriedades HubSpot (689)" at bounding box center [805, 510] width 207 height 21
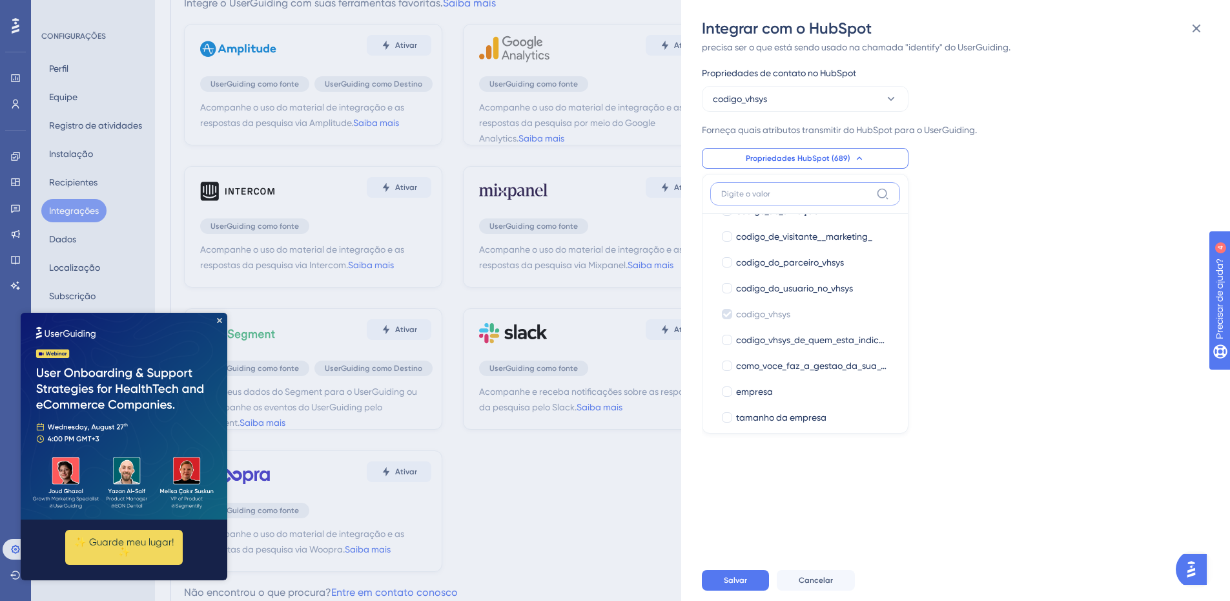
scroll to position [2538, 0]
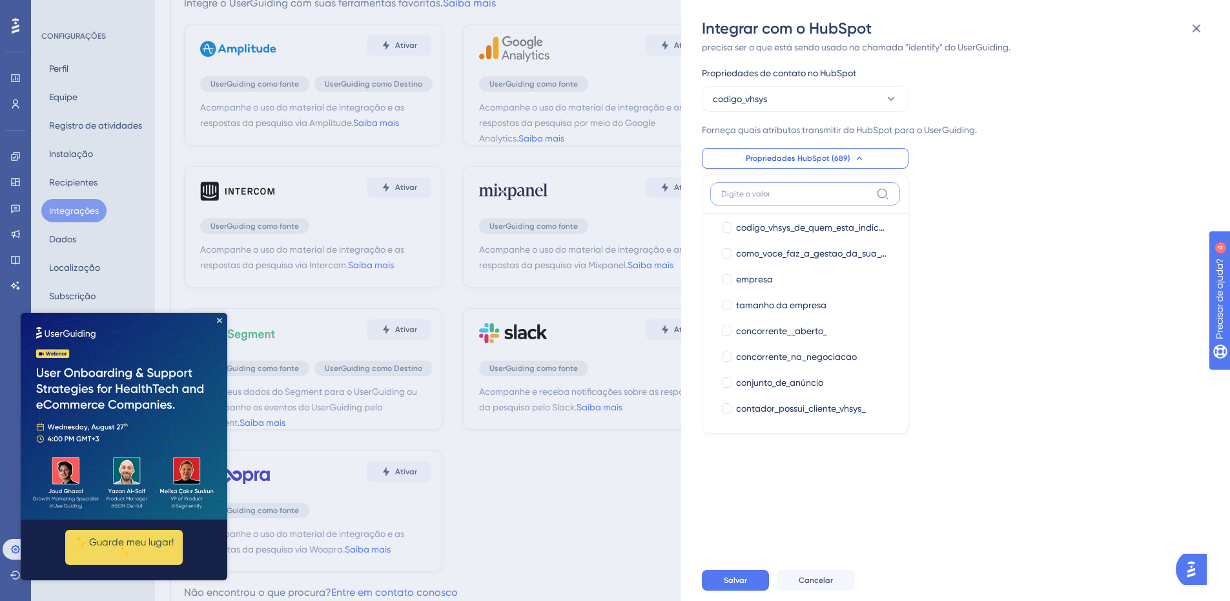
click at [810, 194] on input at bounding box center [796, 194] width 150 height 10
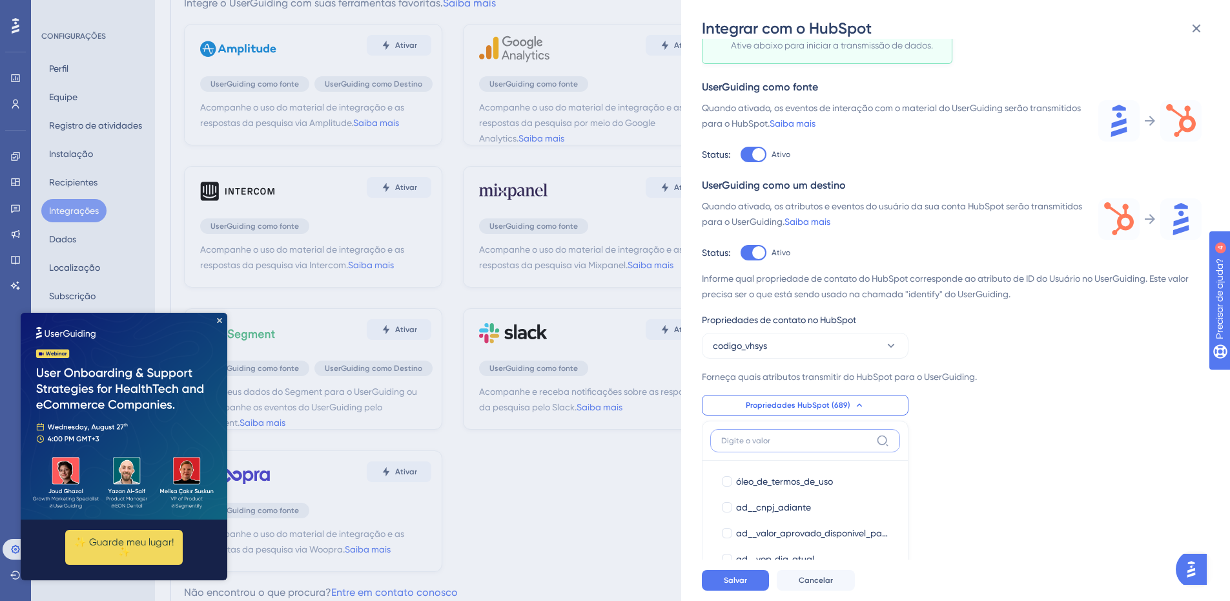
scroll to position [223, 0]
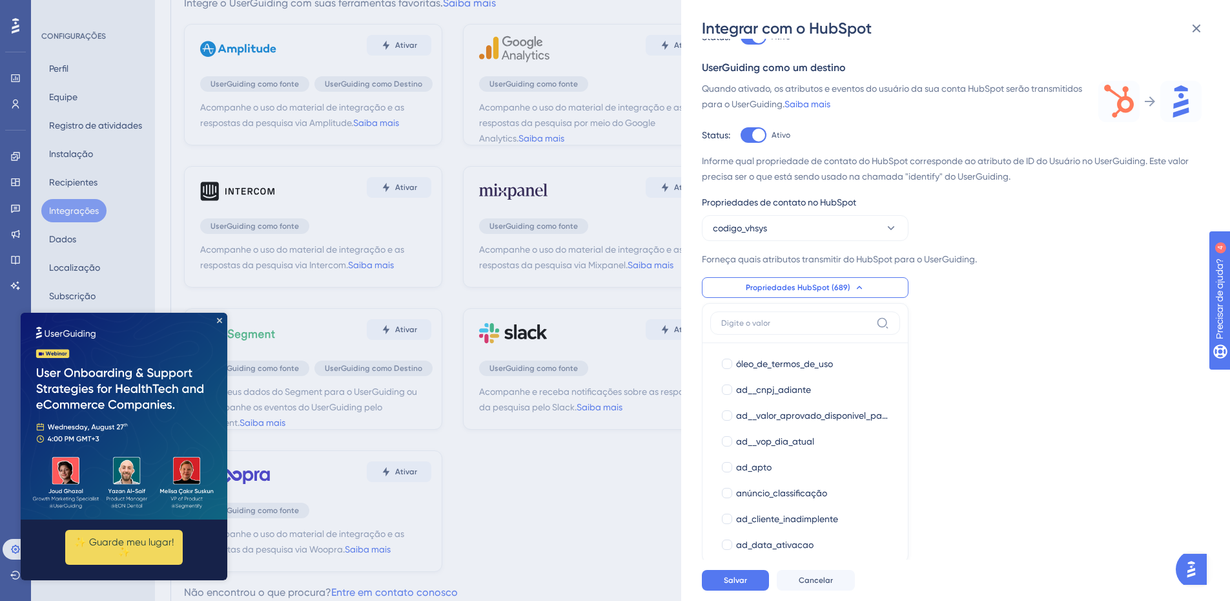
click at [786, 328] on label at bounding box center [805, 322] width 190 height 23
click at [786, 328] on input at bounding box center [796, 323] width 150 height 10
click at [783, 322] on input at bounding box center [796, 323] width 150 height 10
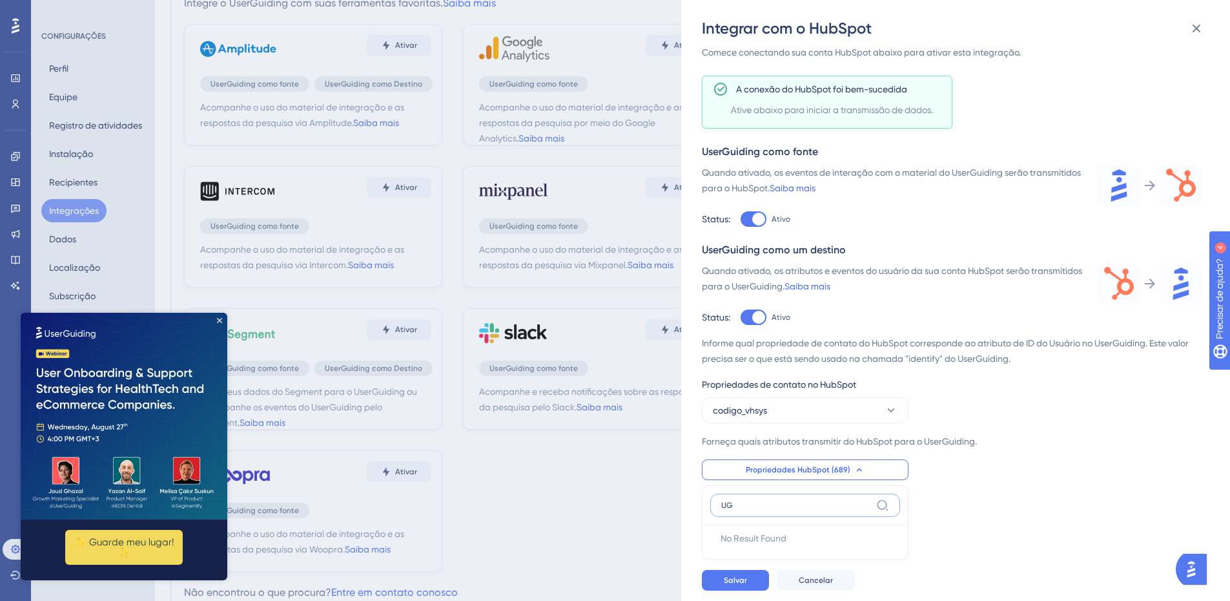
scroll to position [31, 0]
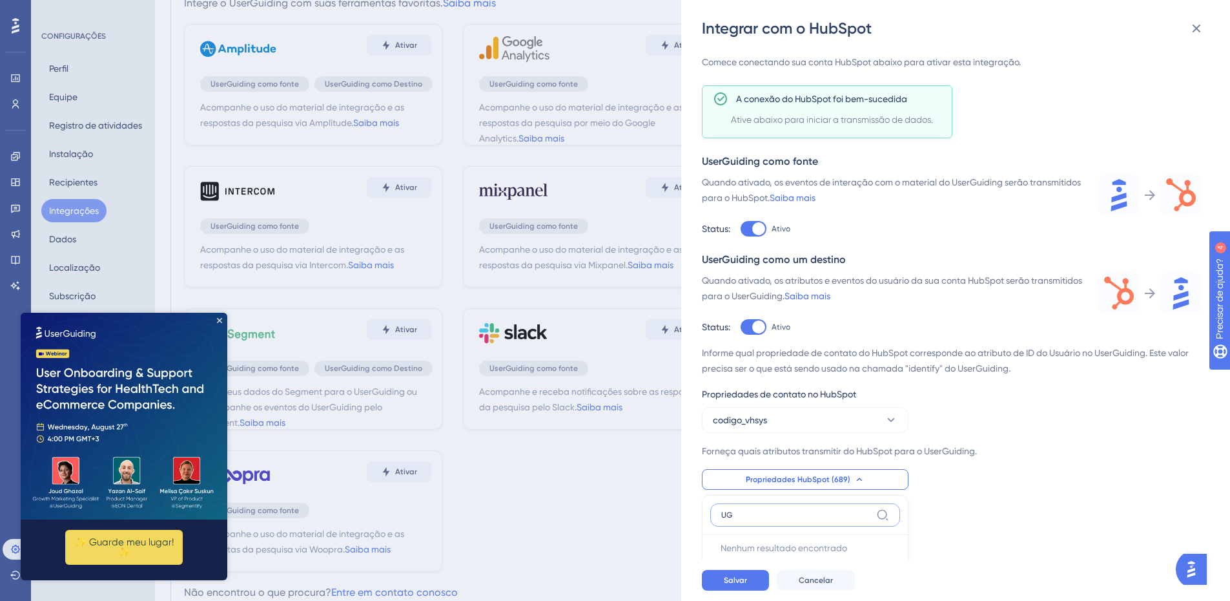
type input "U"
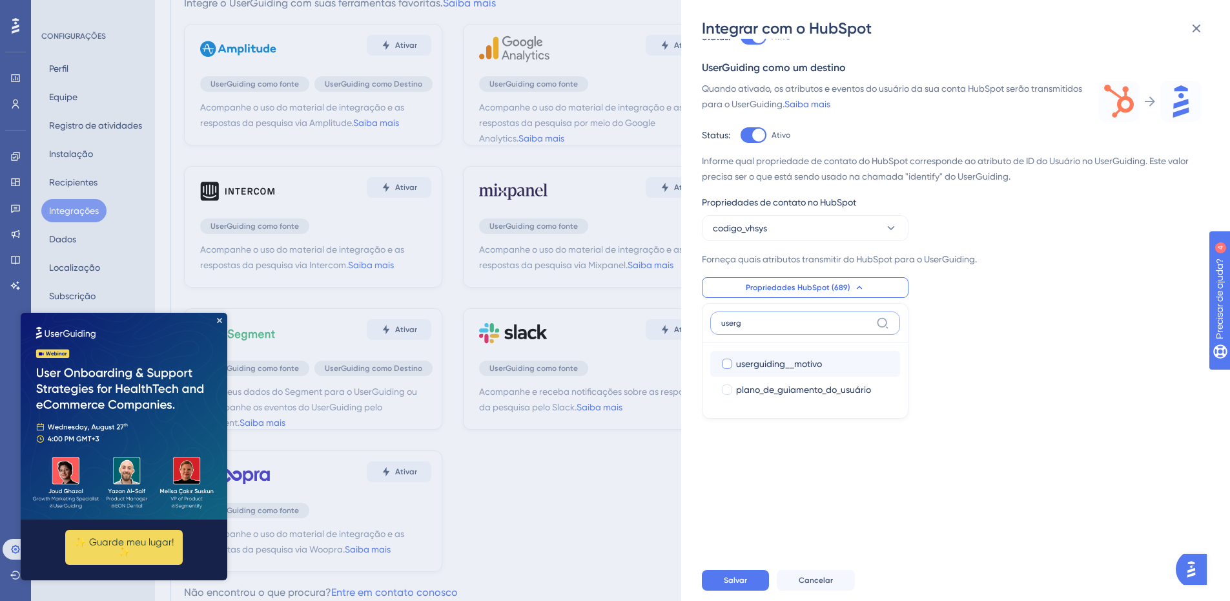
type input "userg"
click at [732, 364] on div at bounding box center [727, 363] width 13 height 13
checkbox input "true"
click at [743, 325] on input "userg" at bounding box center [796, 323] width 150 height 10
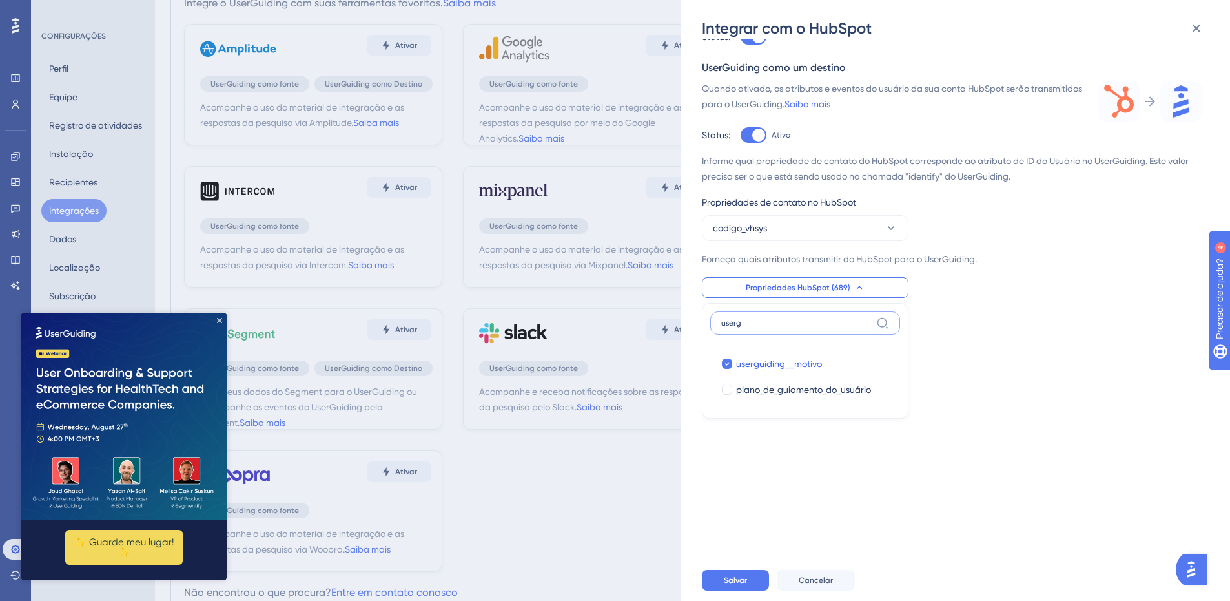
click at [752, 324] on input "userg" at bounding box center [796, 323] width 150 height 10
type input "usergui"
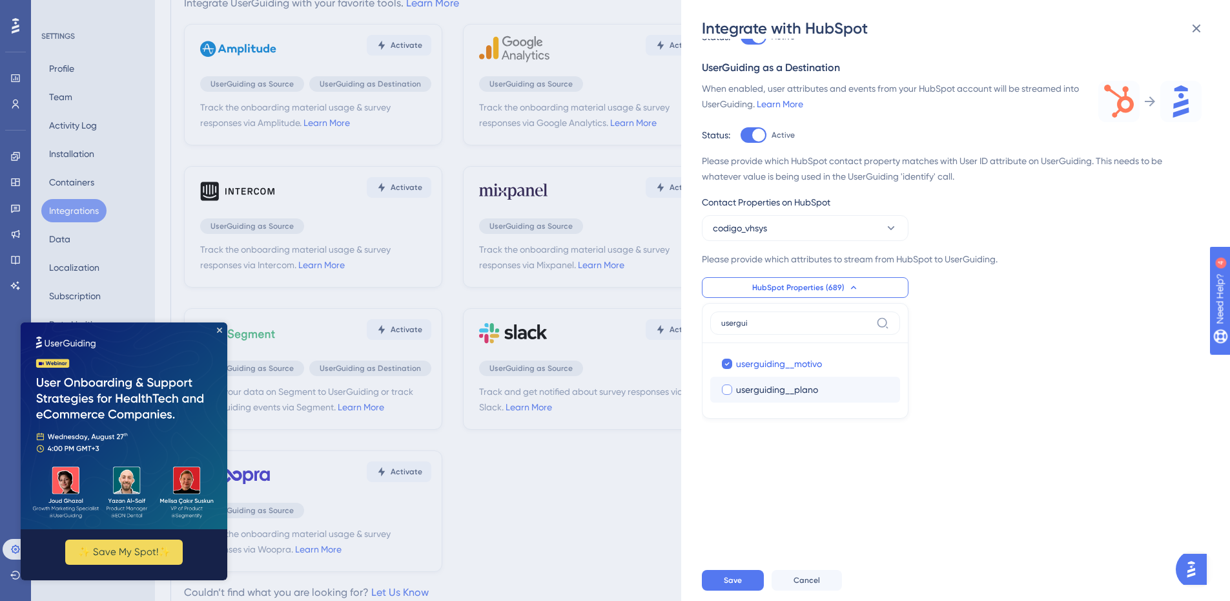
click at [728, 384] on div at bounding box center [727, 389] width 10 height 10
checkbox input "true"
click at [762, 327] on input "usergui" at bounding box center [796, 323] width 150 height 10
type input "life"
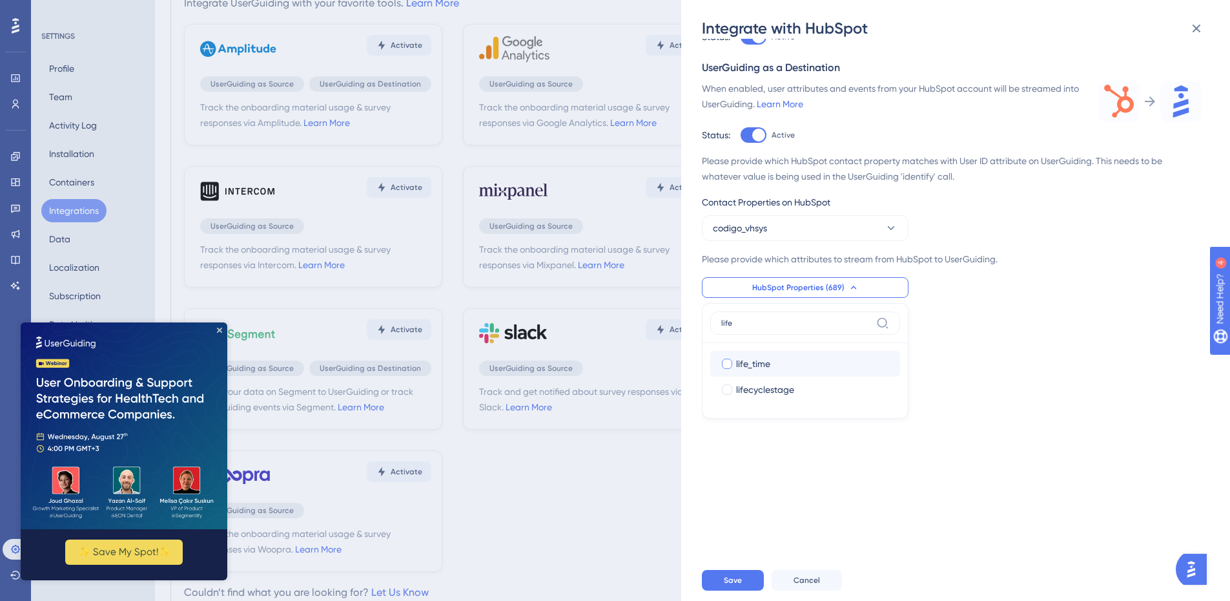
click at [751, 370] on span "life_time" at bounding box center [753, 363] width 34 height 15
checkbox input "true"
click at [737, 320] on input "life" at bounding box center [796, 323] width 150 height 10
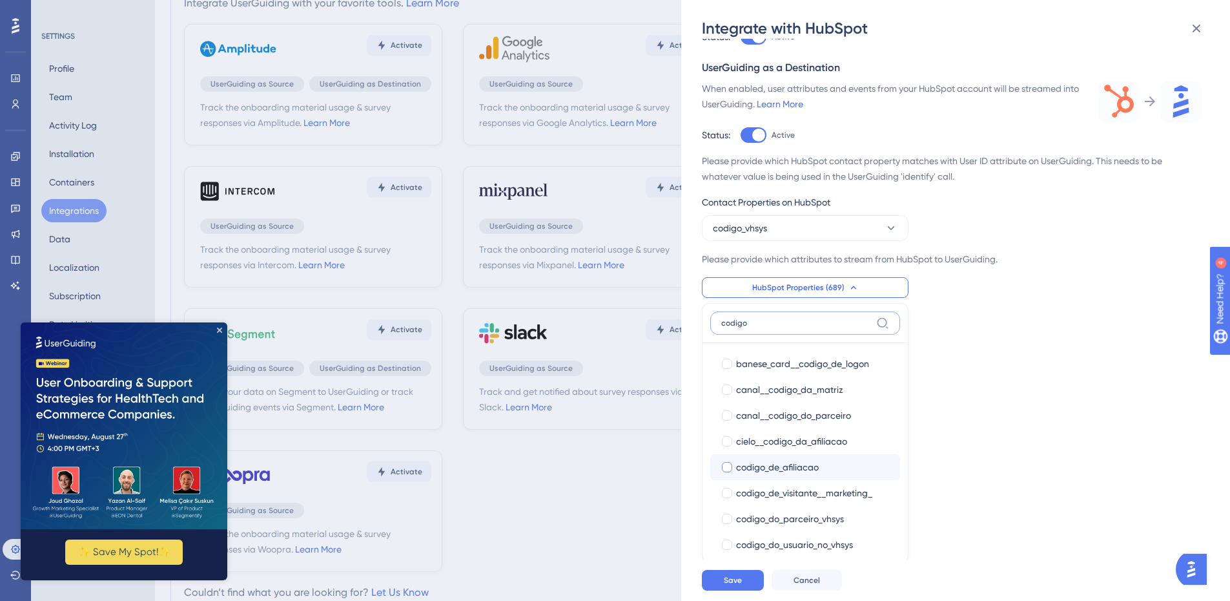
scroll to position [65, 0]
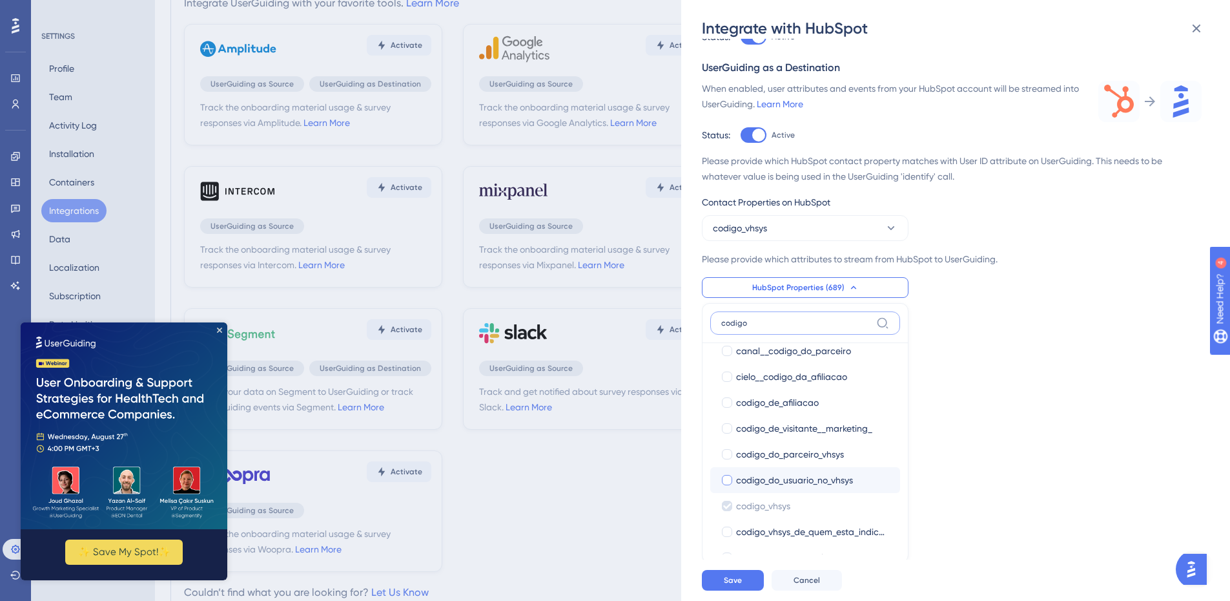
type input "codigo"
click at [828, 480] on span "codigo_do_usuario_no_vhsys" at bounding box center [794, 479] width 117 height 15
checkbox input "true"
click at [743, 586] on button "Save" at bounding box center [733, 580] width 62 height 21
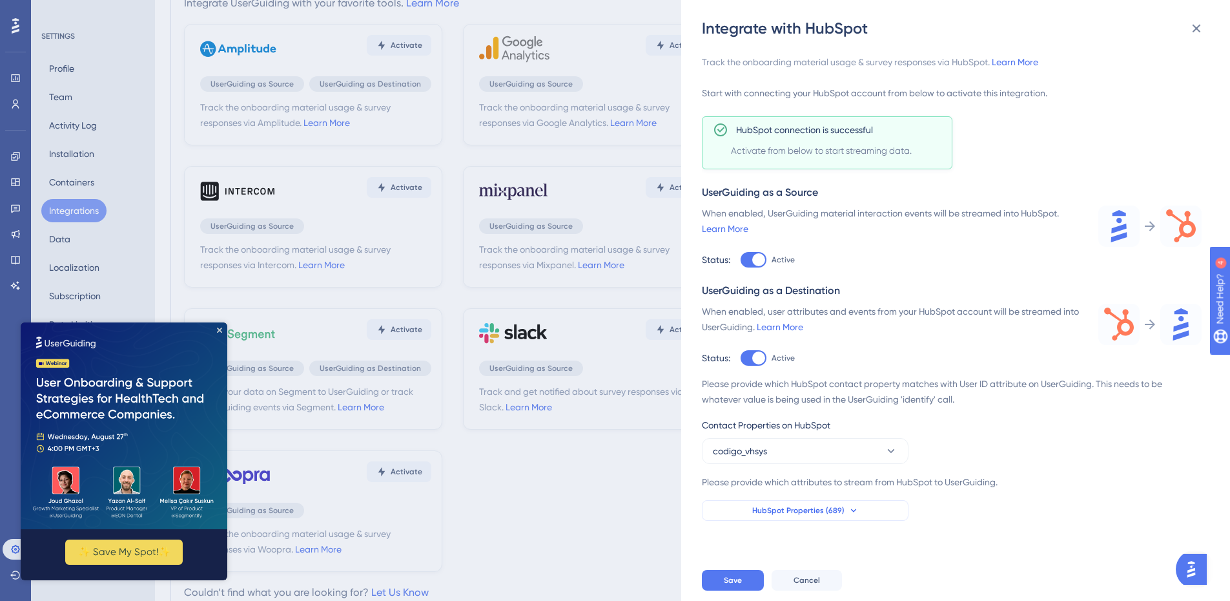
click at [774, 504] on button "HubSpot Properties (689)" at bounding box center [805, 510] width 207 height 21
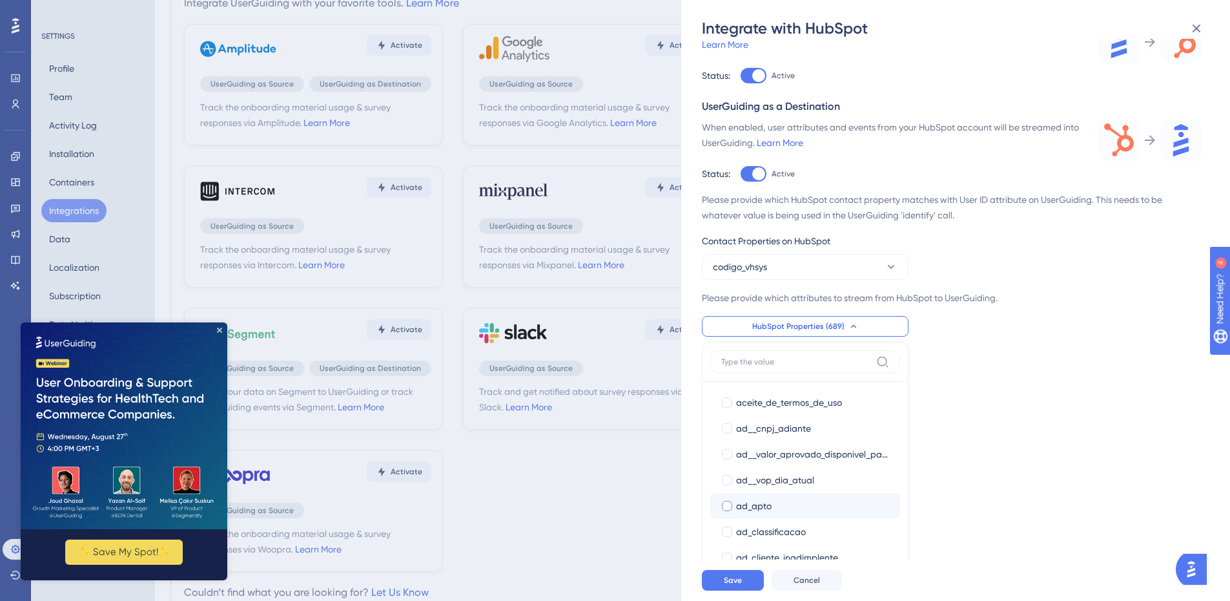
click at [780, 511] on div "ad_apto" at bounding box center [813, 505] width 154 height 15
click at [776, 511] on div "ad_apto" at bounding box center [813, 505] width 154 height 15
checkbox input "false"
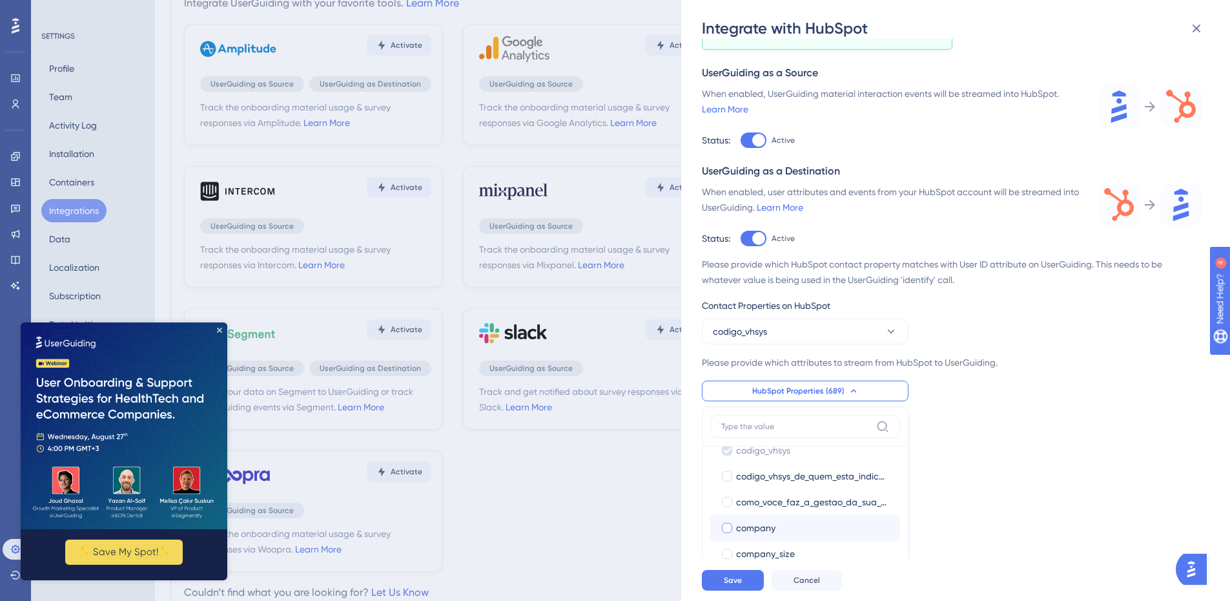
scroll to position [2518, 0]
click at [730, 455] on icon at bounding box center [727, 453] width 9 height 9
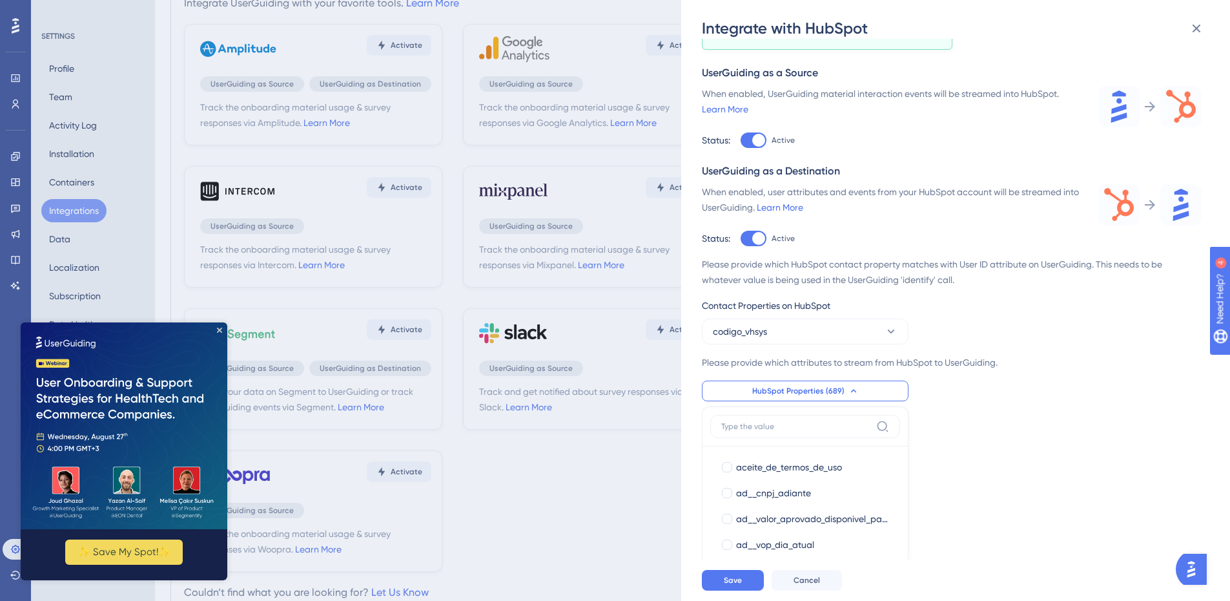
click at [956, 402] on div "Track the onboarding material usage & survey responses via HubSpot. Learn More …" at bounding box center [962, 299] width 520 height 520
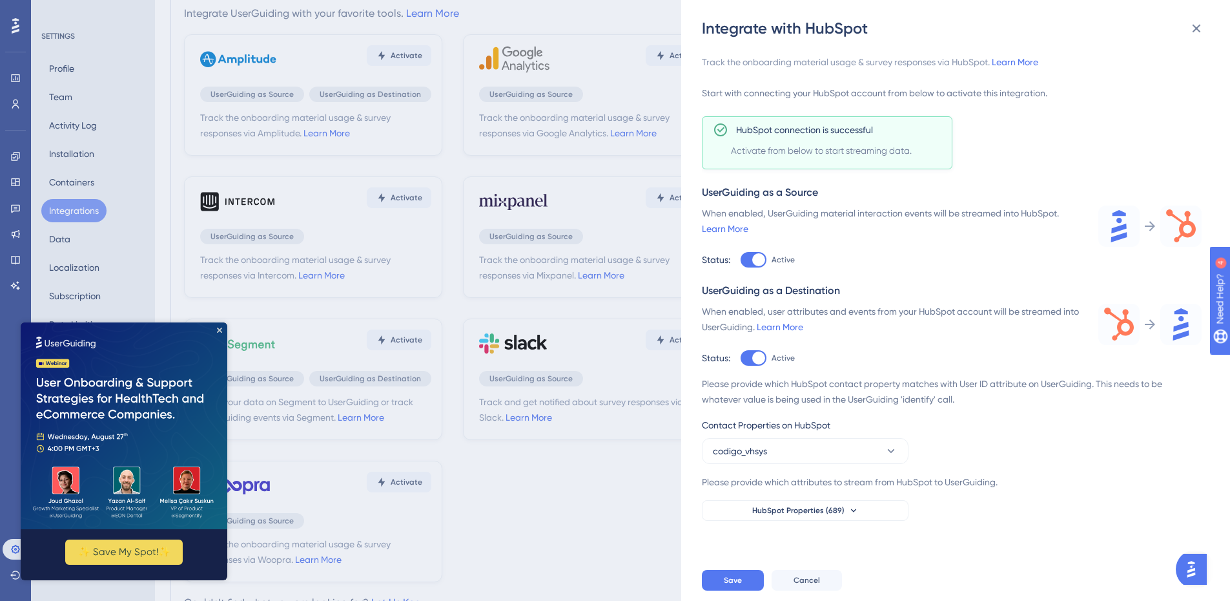
scroll to position [119, 0]
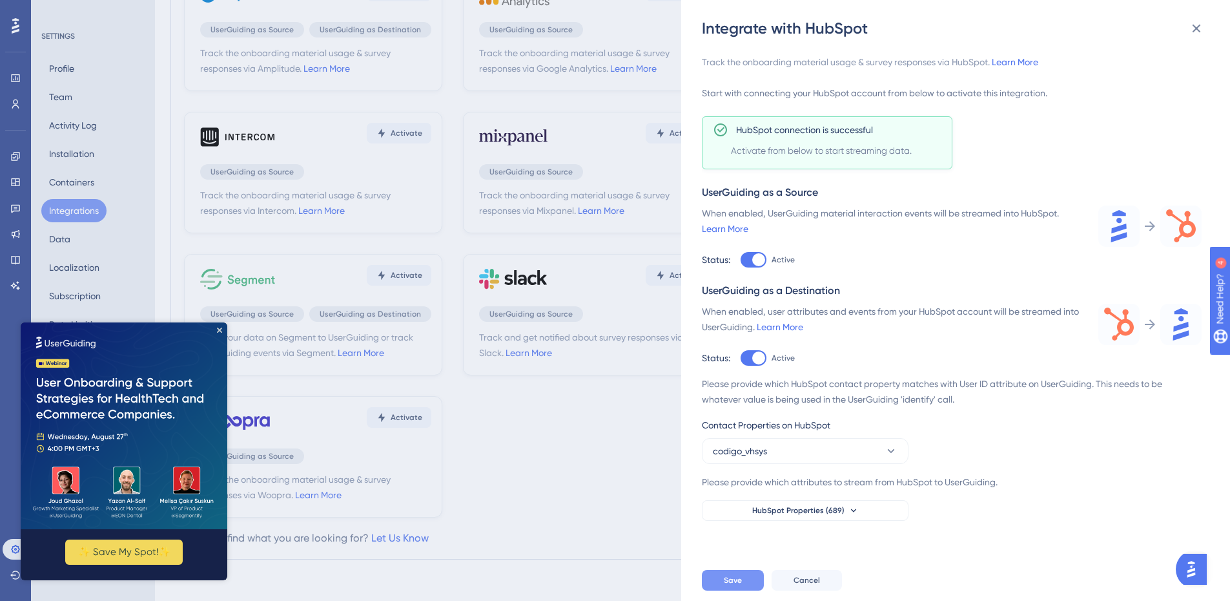
click at [741, 585] on span "Save" at bounding box center [733, 580] width 18 height 10
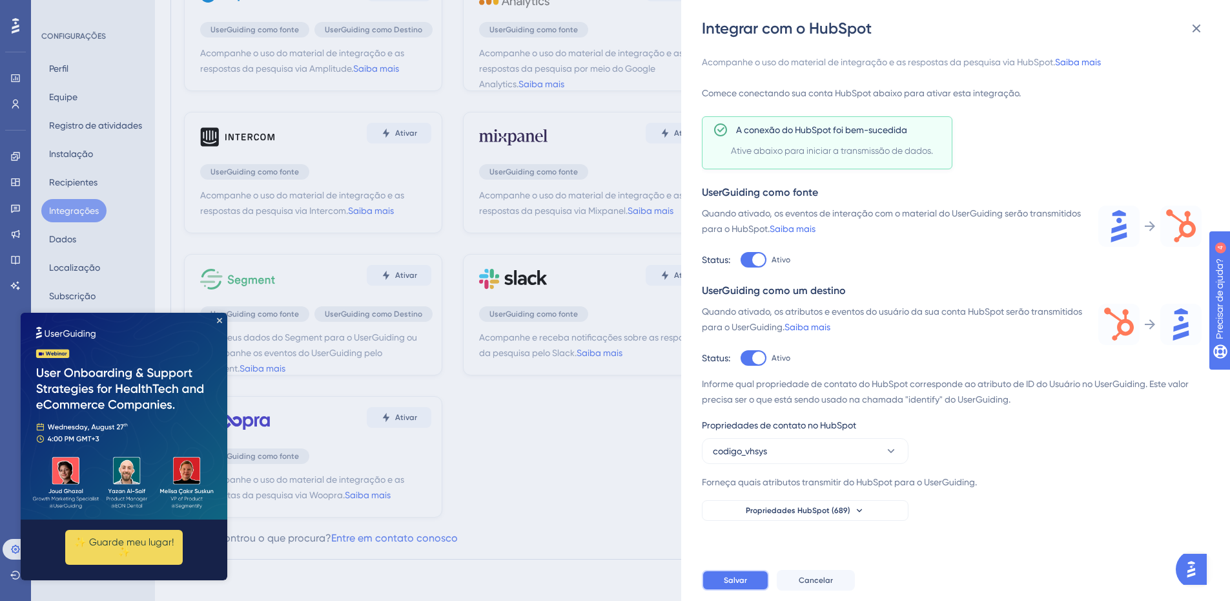
click at [722, 586] on button "Salvar" at bounding box center [735, 580] width 67 height 21
click at [760, 464] on div "Informe qual propriedade de contato do HubSpot corresponde ao atributo de ID do…" at bounding box center [952, 448] width 500 height 145
click at [756, 456] on span "codigo_vhsys" at bounding box center [740, 450] width 54 height 15
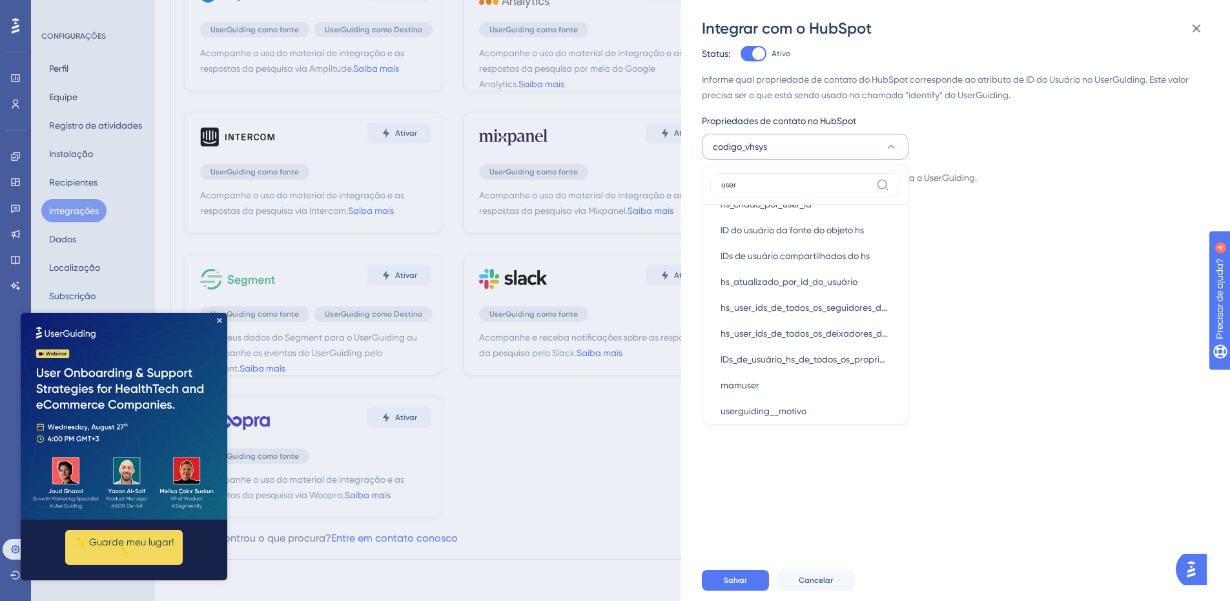
scroll to position [0, 0]
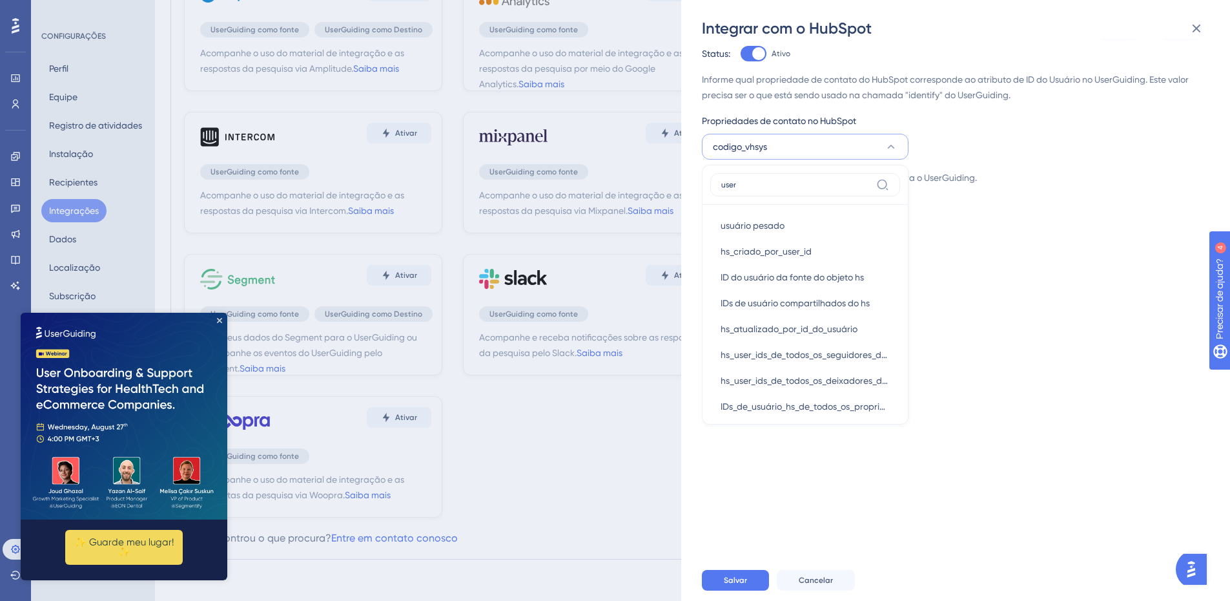
click at [786, 185] on input "user" at bounding box center [796, 185] width 150 height 10
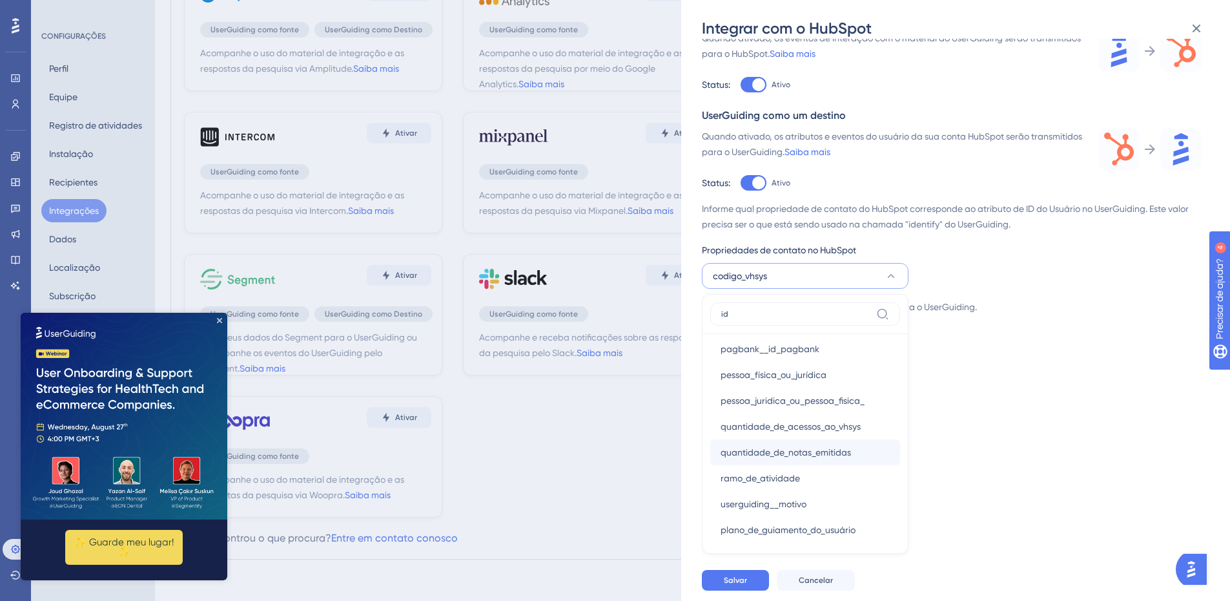
scroll to position [1432, 0]
click at [769, 312] on input "id" at bounding box center [796, 314] width 150 height 10
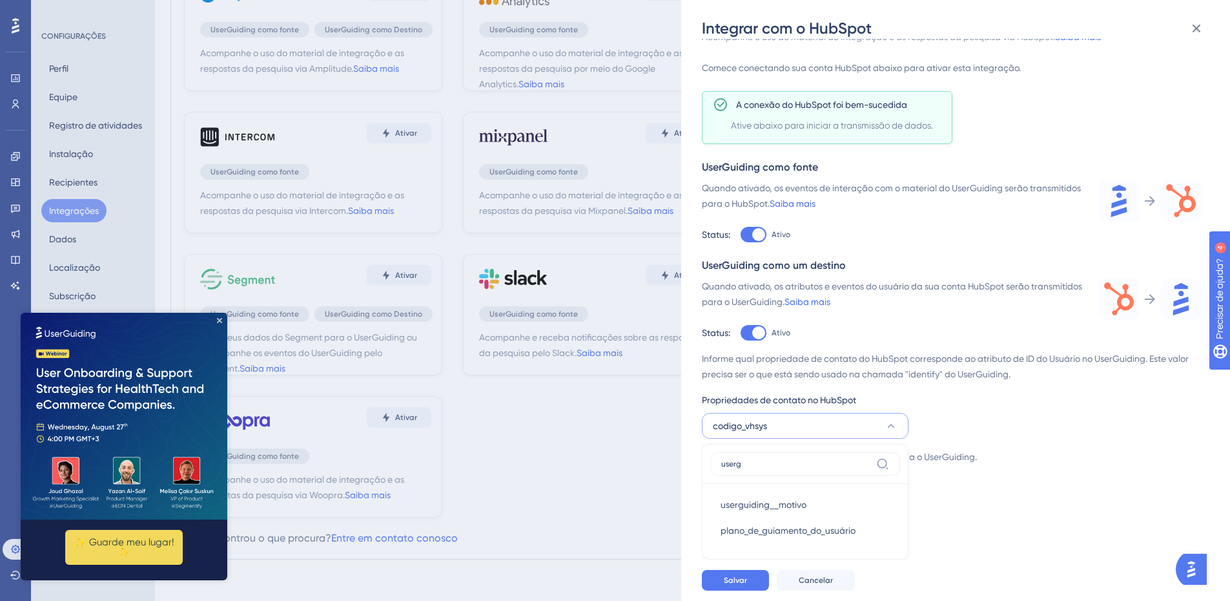
scroll to position [15, 0]
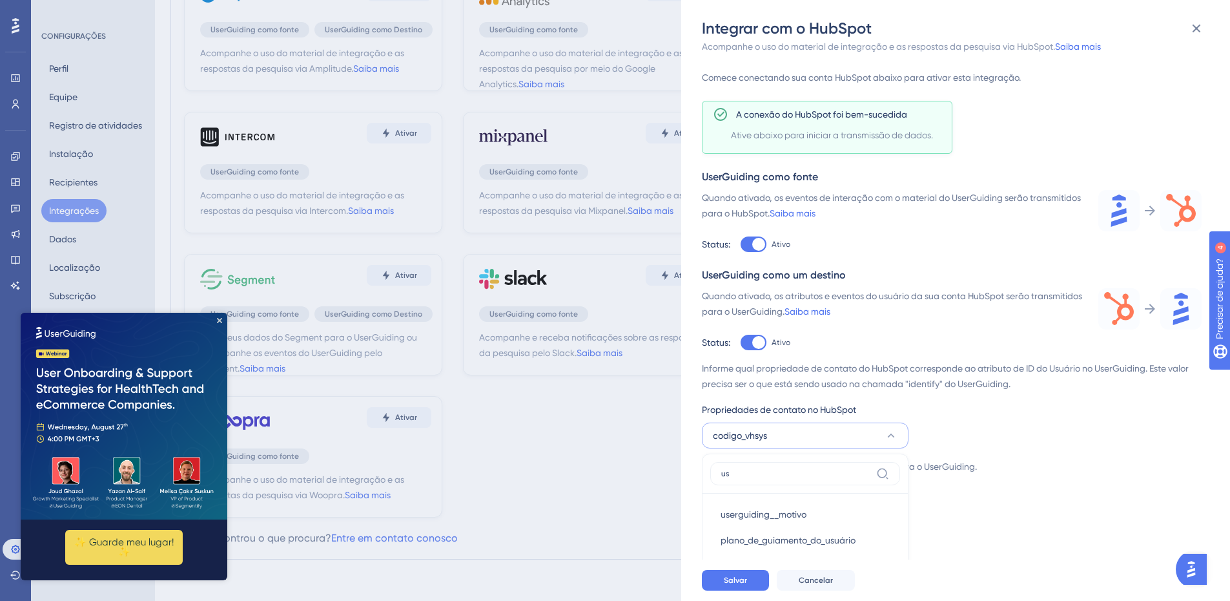
type input "u"
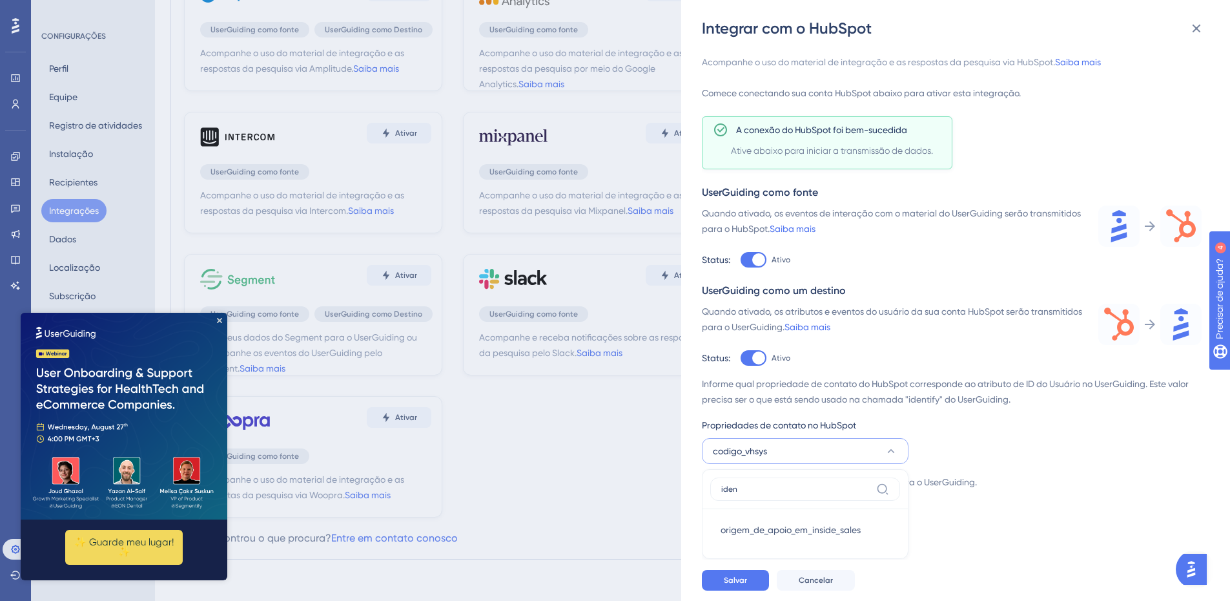
scroll to position [0, 0]
type input "i"
type input "u"
click at [883, 444] on button "codigo_vhsys" at bounding box center [805, 451] width 207 height 26
click at [901, 442] on button "codigo_vhsys" at bounding box center [805, 451] width 207 height 26
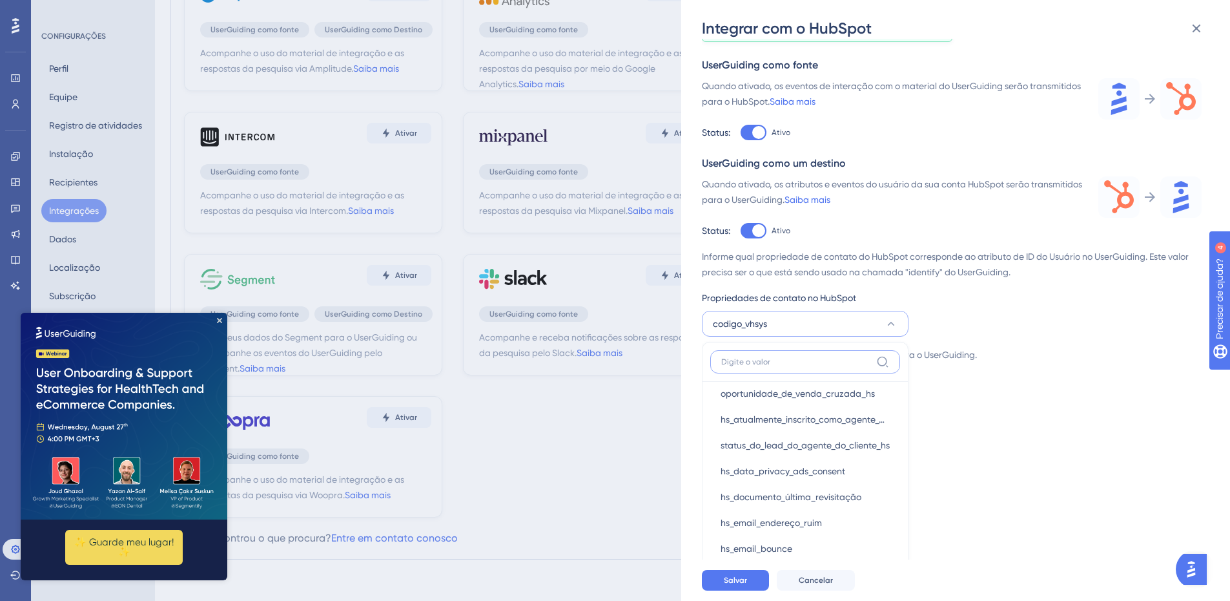
scroll to position [6882, 0]
click at [1040, 454] on div "Acompanhe o uso do material de integração e as respostas da pesquisa via HubSpo…" at bounding box center [962, 299] width 520 height 520
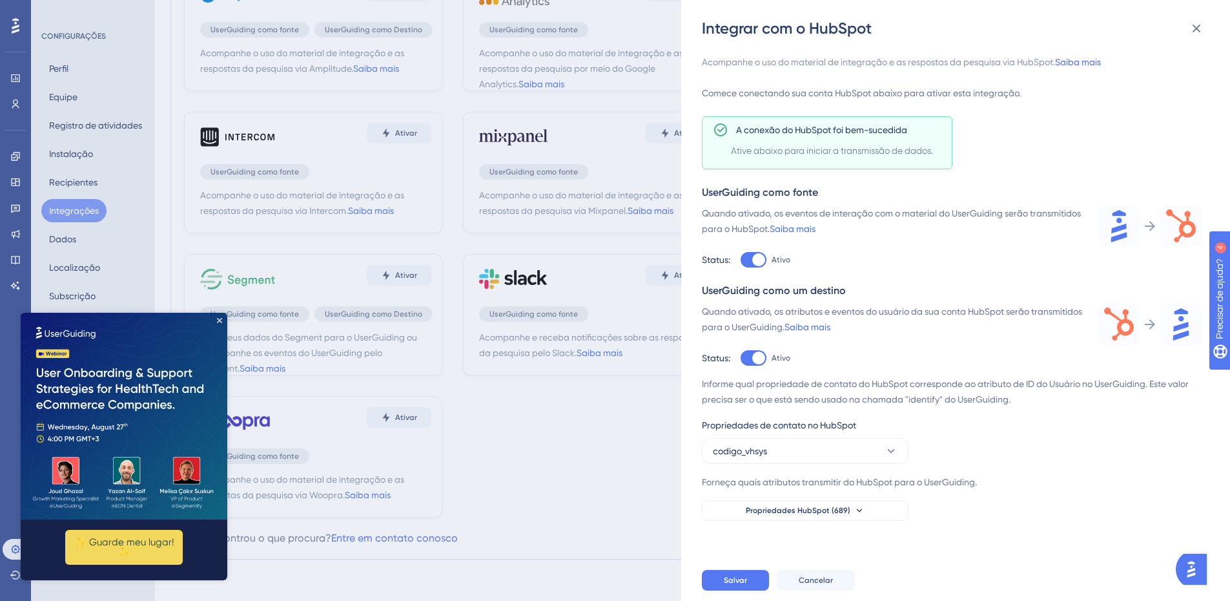
scroll to position [0, 0]
drag, startPoint x: 727, startPoint y: 385, endPoint x: 1100, endPoint y: 384, distance: 373.2
click at [1149, 384] on font "Informe qual propriedade de contato do HubSpot corresponde ao atributo de ID do…" at bounding box center [945, 391] width 487 height 26
click at [789, 457] on button "codigo_vhsys" at bounding box center [805, 451] width 207 height 26
